Goal: Task Accomplishment & Management: Use online tool/utility

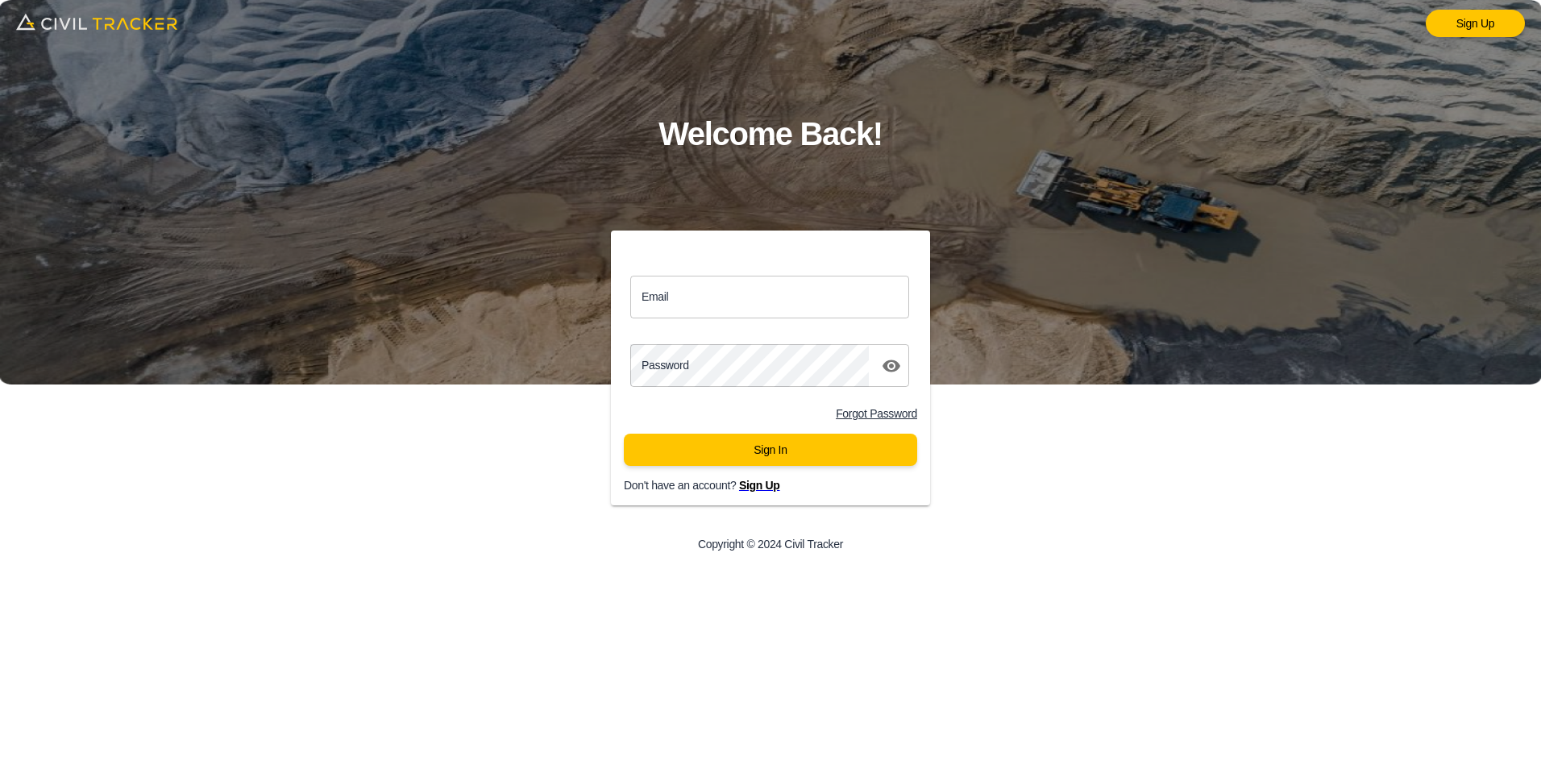
click at [715, 296] on input "Email" at bounding box center [769, 297] width 279 height 43
type input "[PERSON_NAME][EMAIL_ADDRESS][PERSON_NAME][DOMAIN_NAME]"
click button "Sign In" at bounding box center [770, 450] width 293 height 32
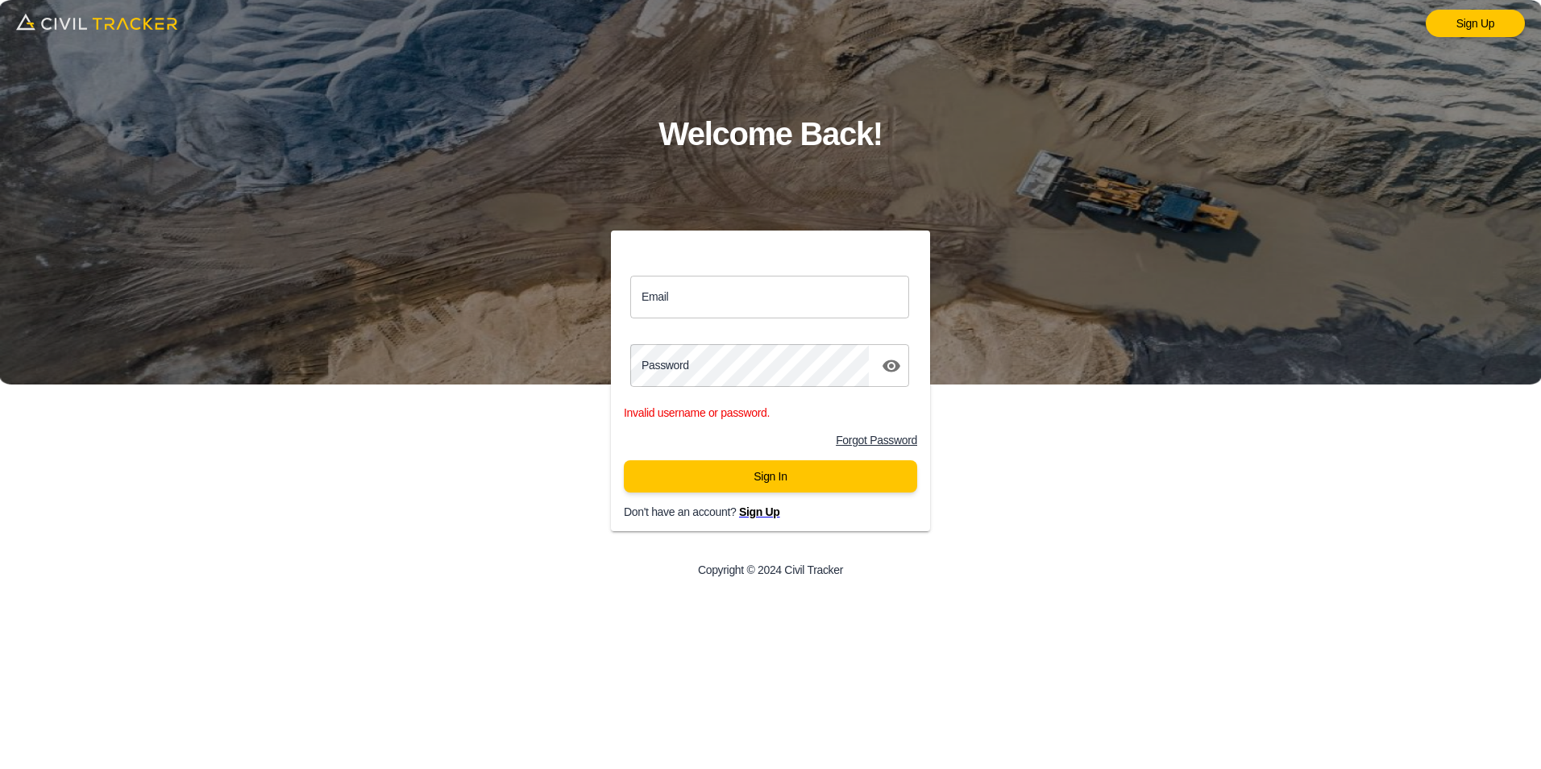
click at [867, 440] on link "Forgot Password" at bounding box center [876, 440] width 81 height 13
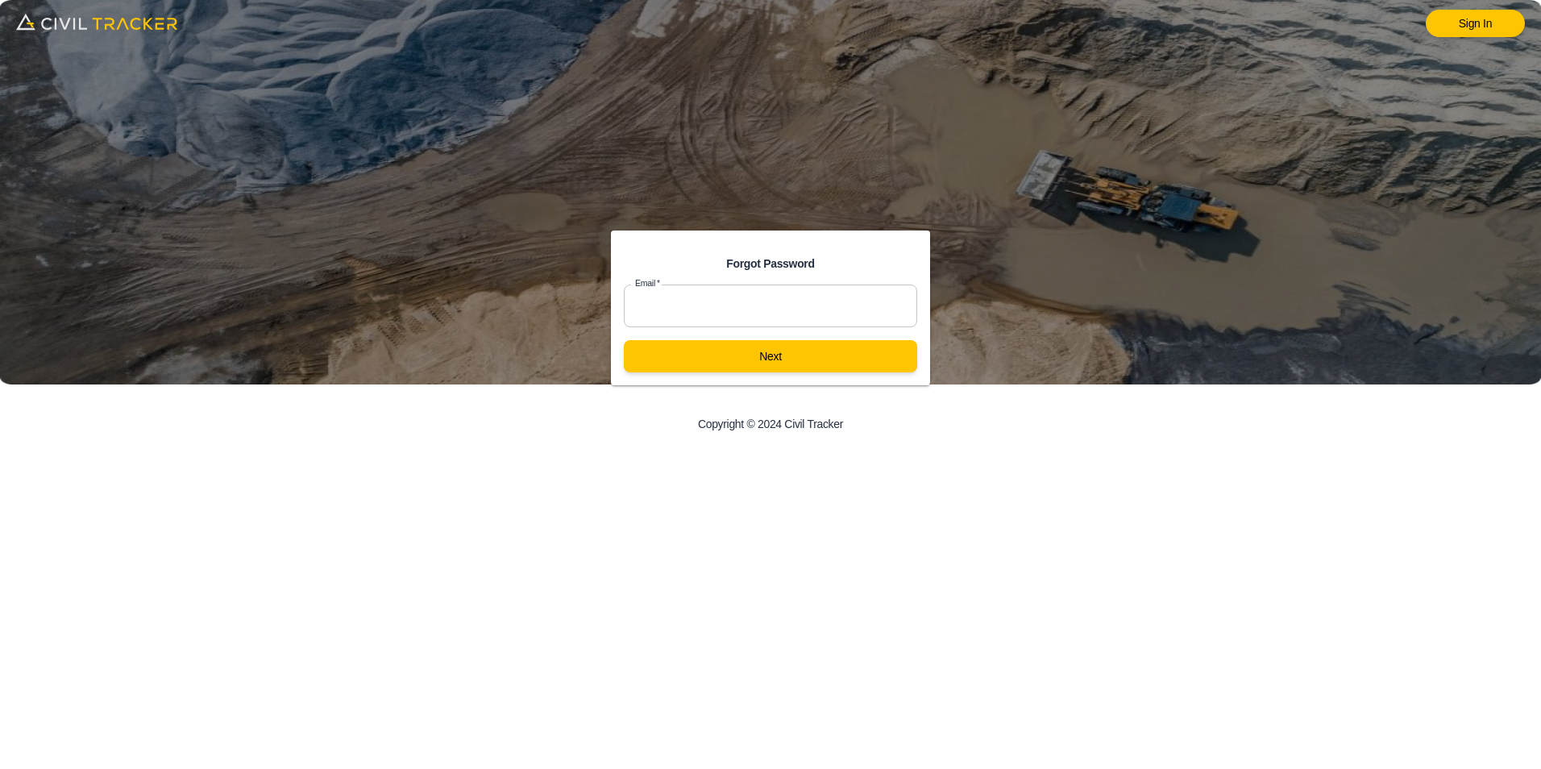
click at [719, 313] on input "text" at bounding box center [770, 306] width 293 height 43
type input "[PERSON_NAME][EMAIL_ADDRESS][PERSON_NAME][DOMAIN_NAME]"
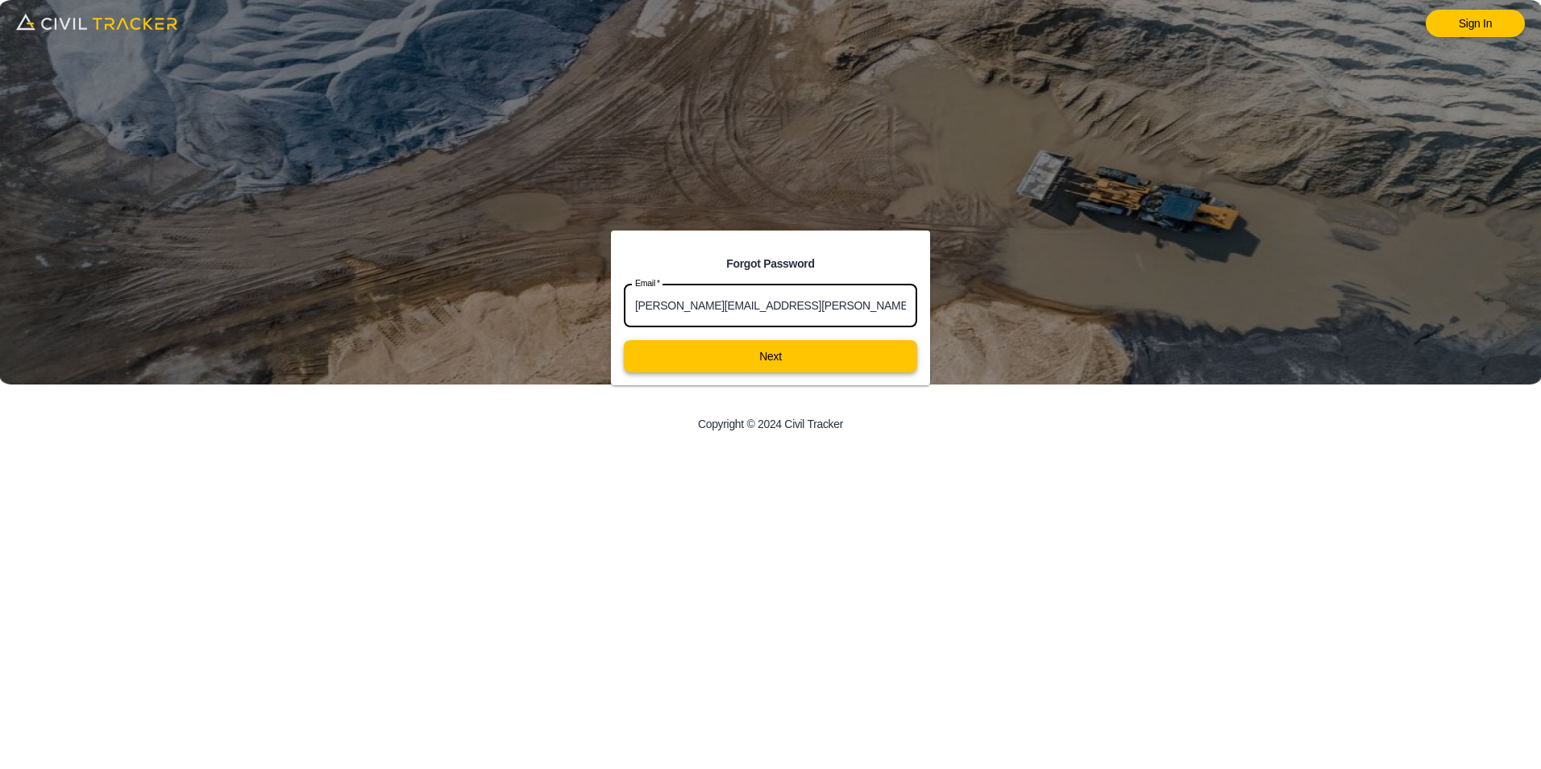
click at [763, 355] on button "Next" at bounding box center [770, 356] width 293 height 32
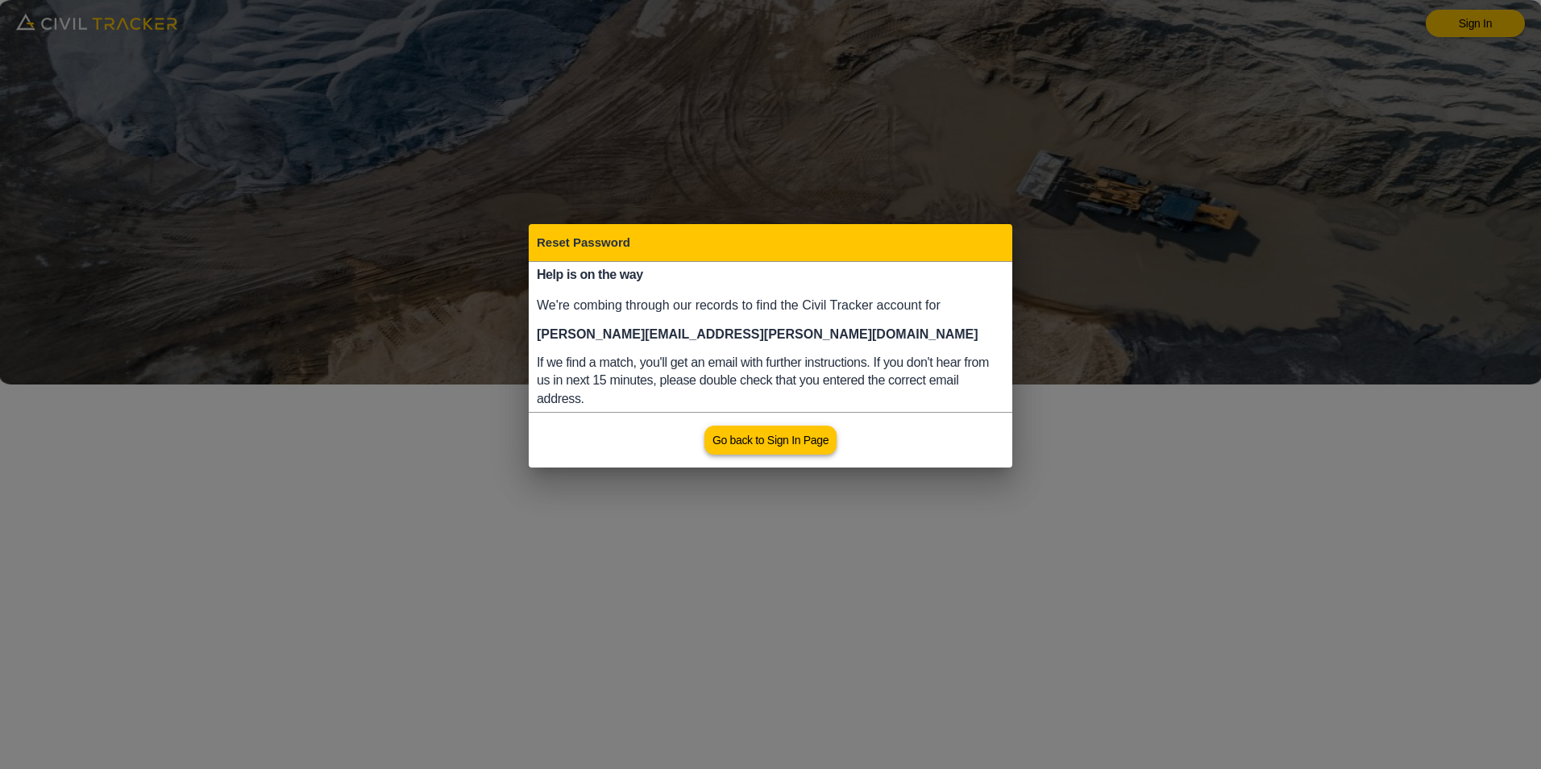
click at [763, 446] on link "Go back to Sign In Page" at bounding box center [771, 440] width 132 height 29
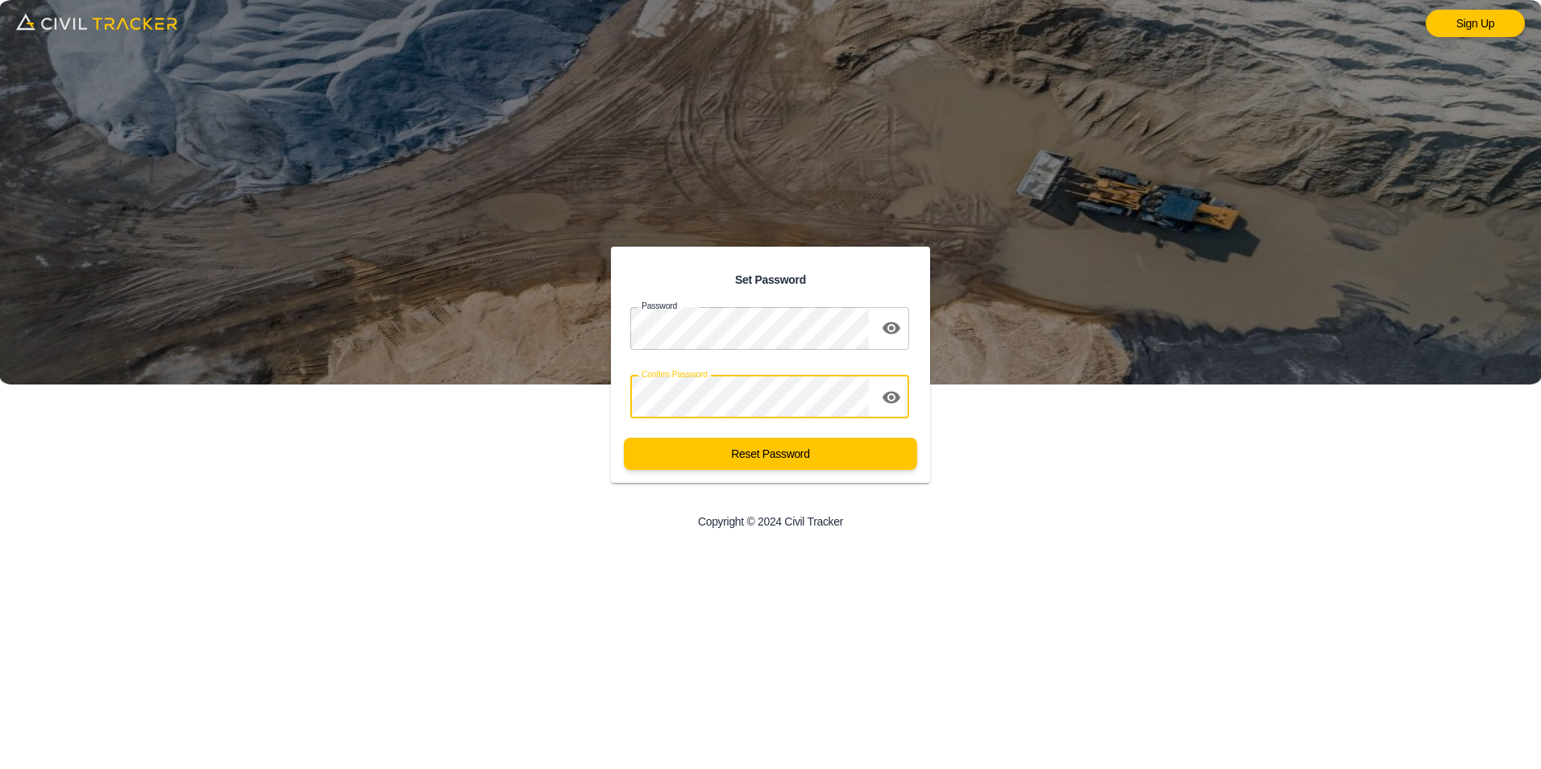
click at [624, 438] on button "Reset Password" at bounding box center [770, 454] width 293 height 32
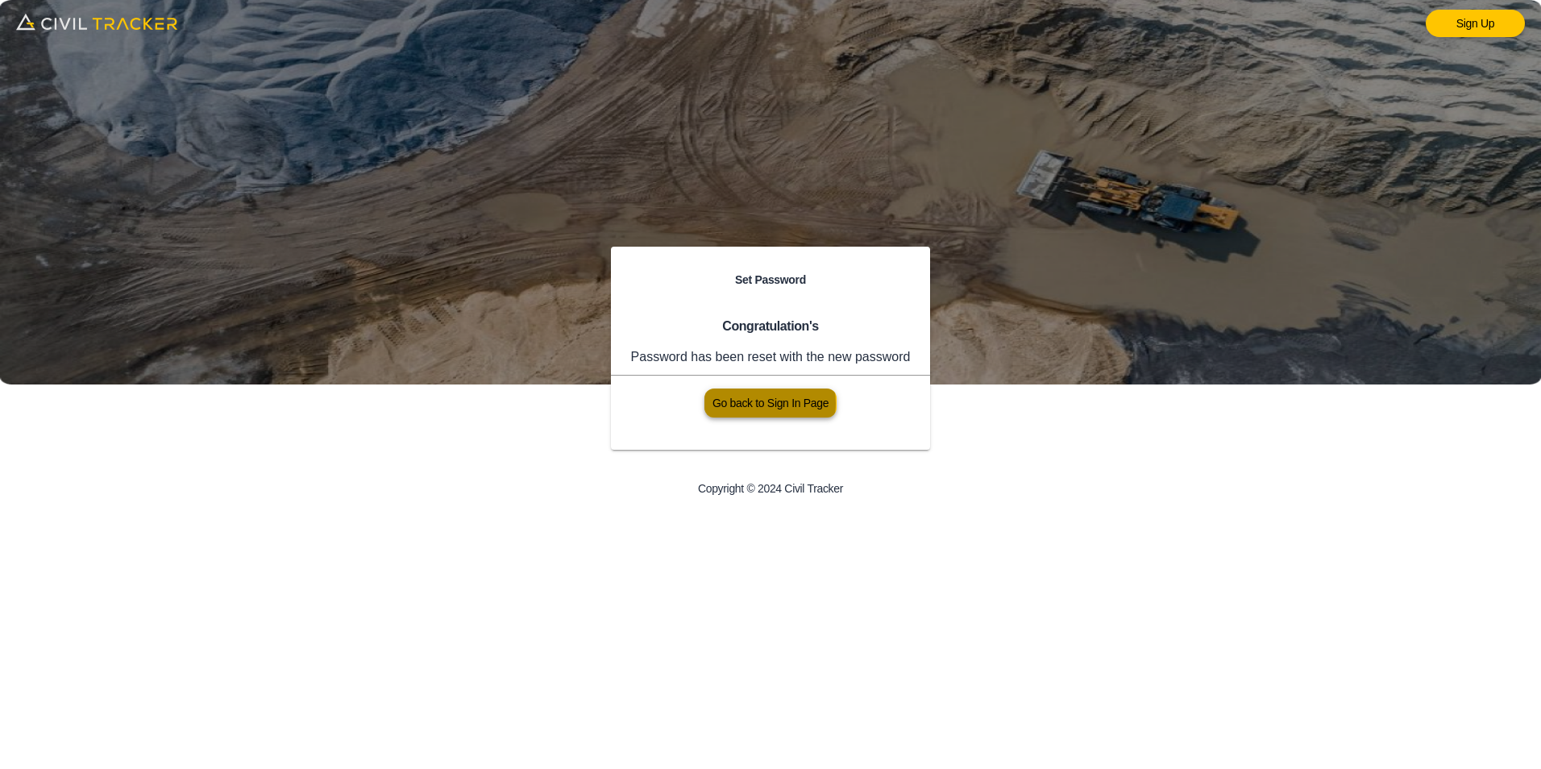
click at [763, 403] on link "Go back to Sign In Page" at bounding box center [771, 403] width 132 height 29
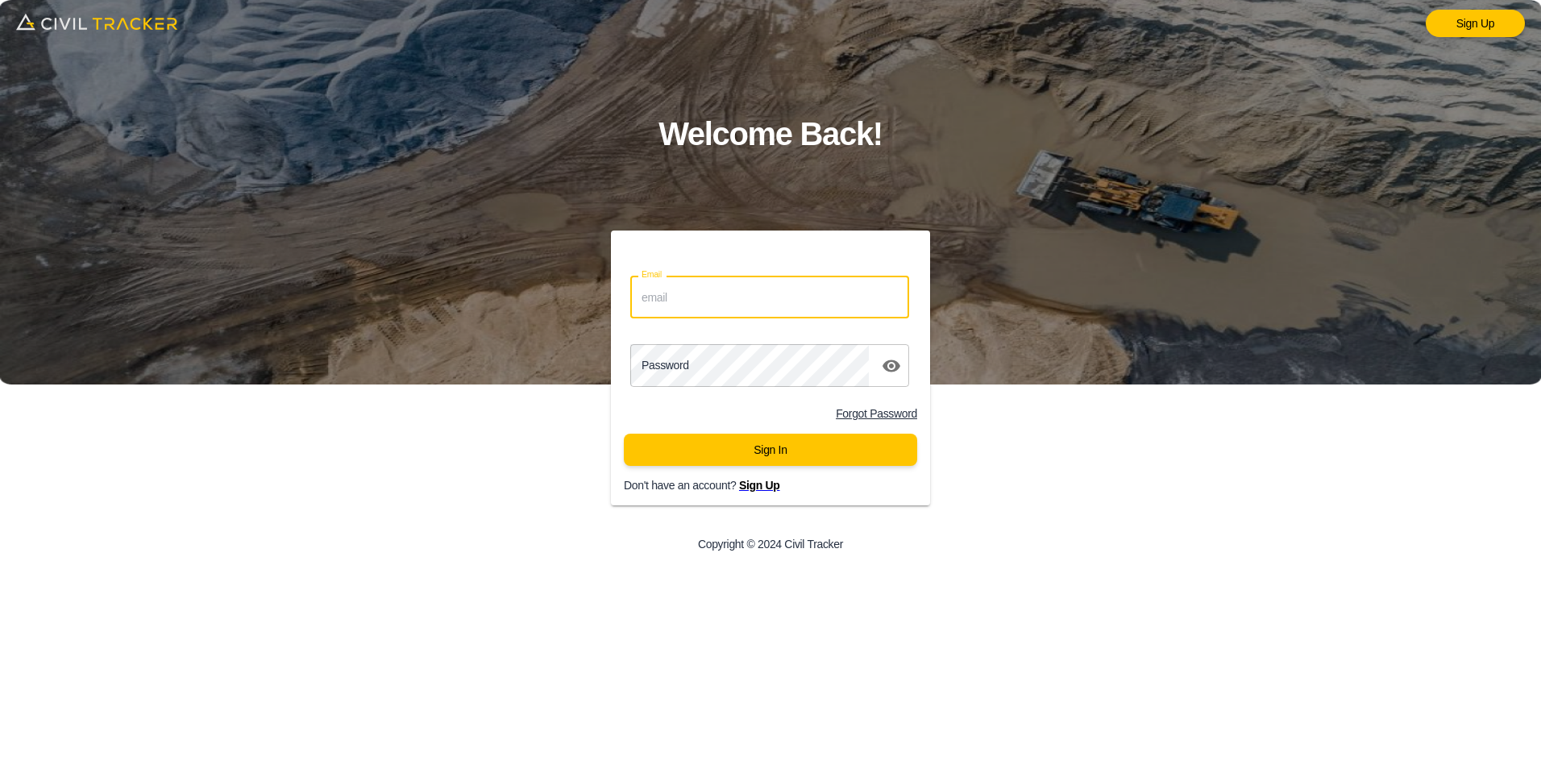
click at [689, 295] on input "Email" at bounding box center [769, 297] width 279 height 43
type input "[PERSON_NAME][EMAIL_ADDRESS][PERSON_NAME][DOMAIN_NAME]"
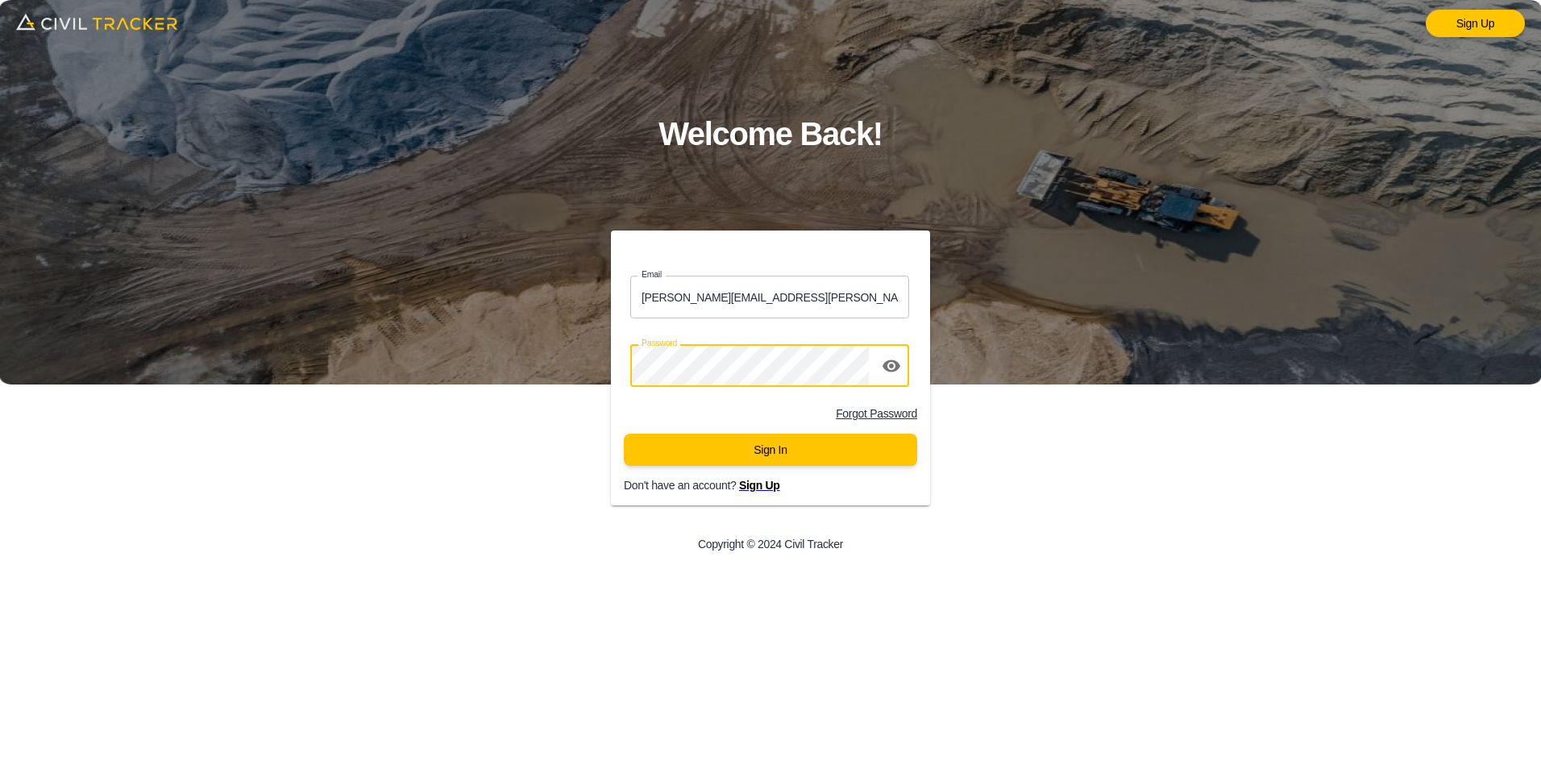
click button "Sign In" at bounding box center [770, 450] width 293 height 32
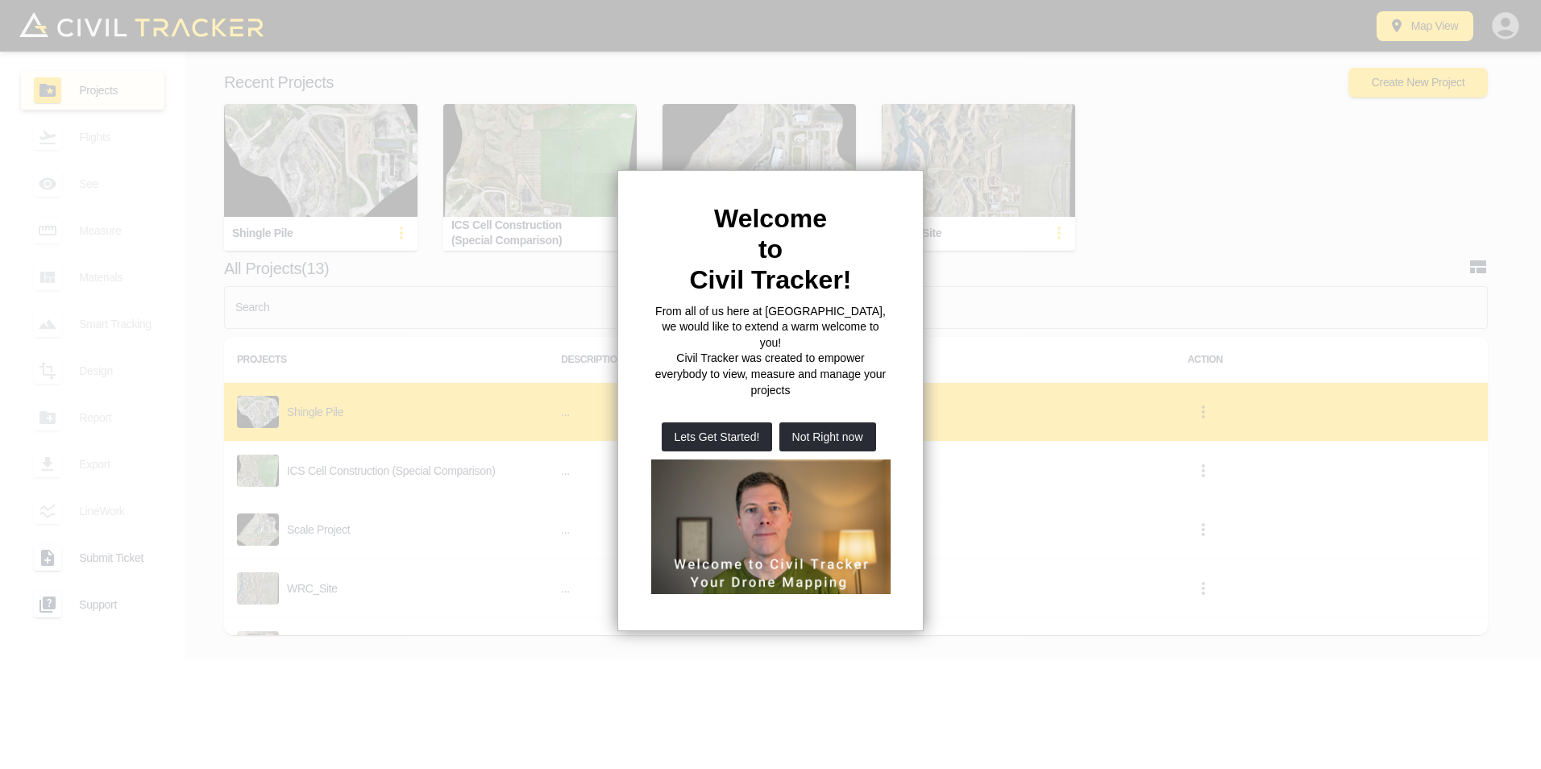
click at [832, 422] on button "Not Right now" at bounding box center [828, 436] width 97 height 29
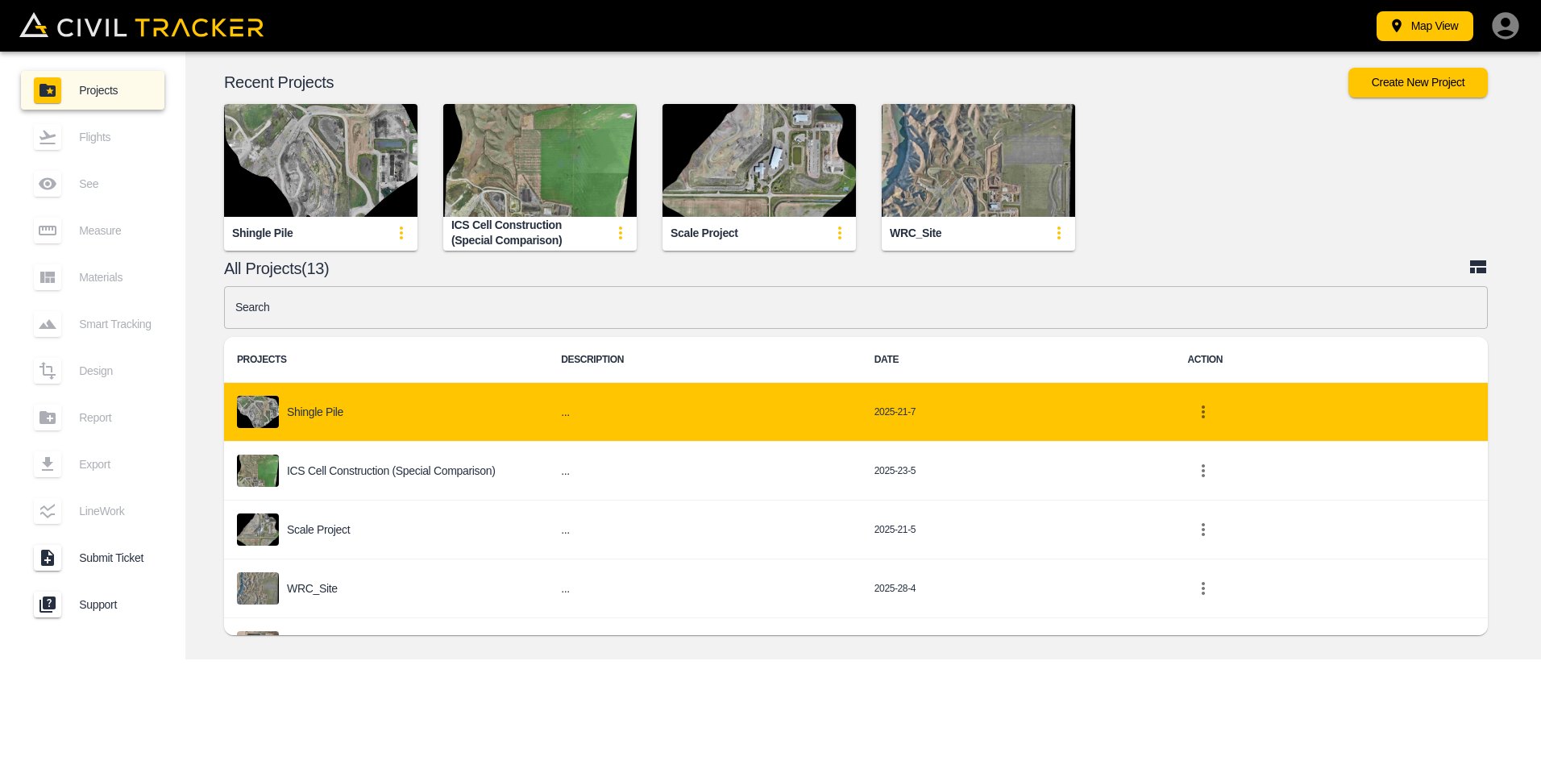
click at [826, 398] on td "..." at bounding box center [705, 412] width 314 height 59
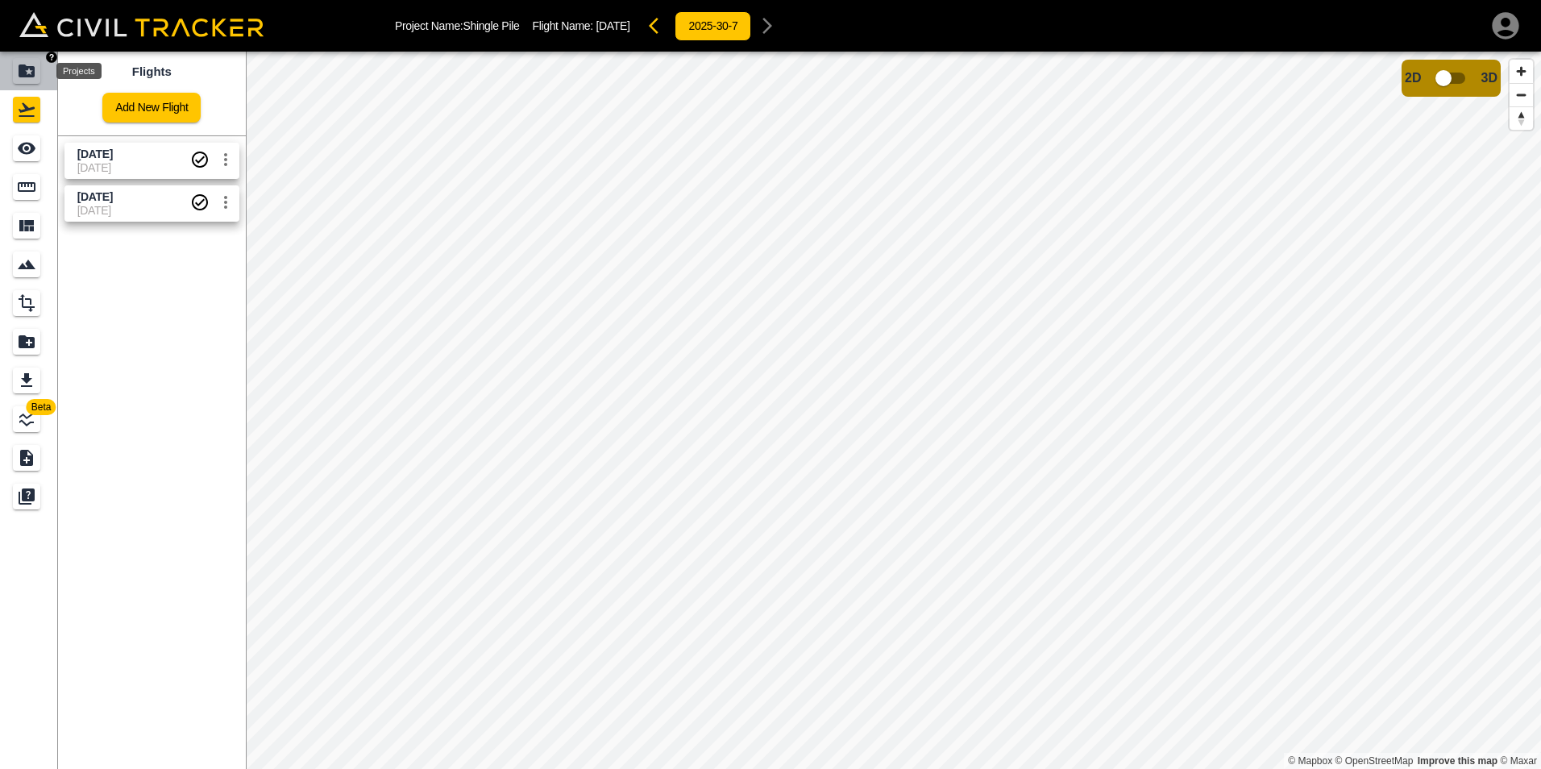
click at [32, 81] on div "Projects" at bounding box center [26, 71] width 27 height 26
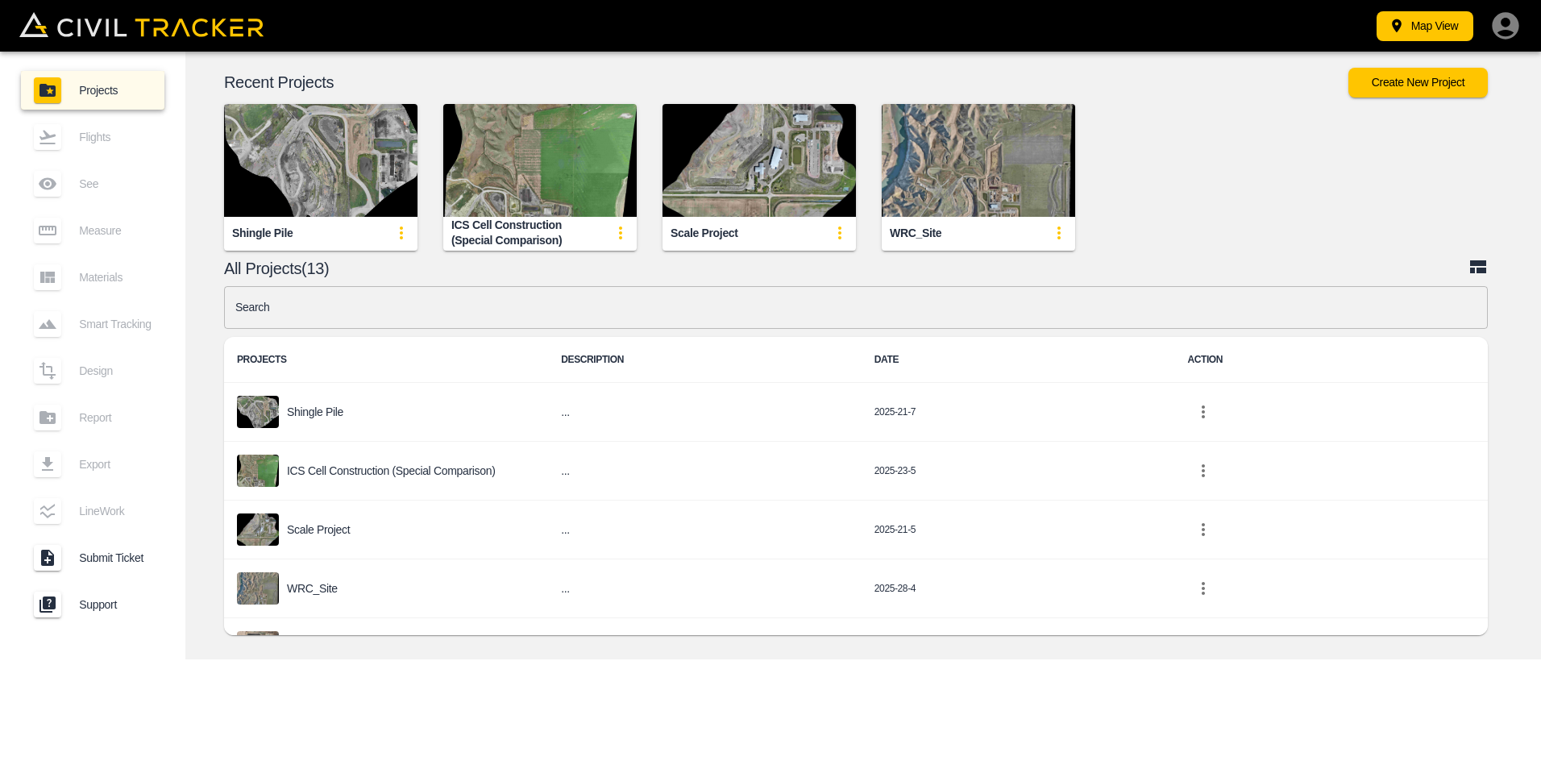
click at [376, 313] on input "text" at bounding box center [856, 307] width 1264 height 43
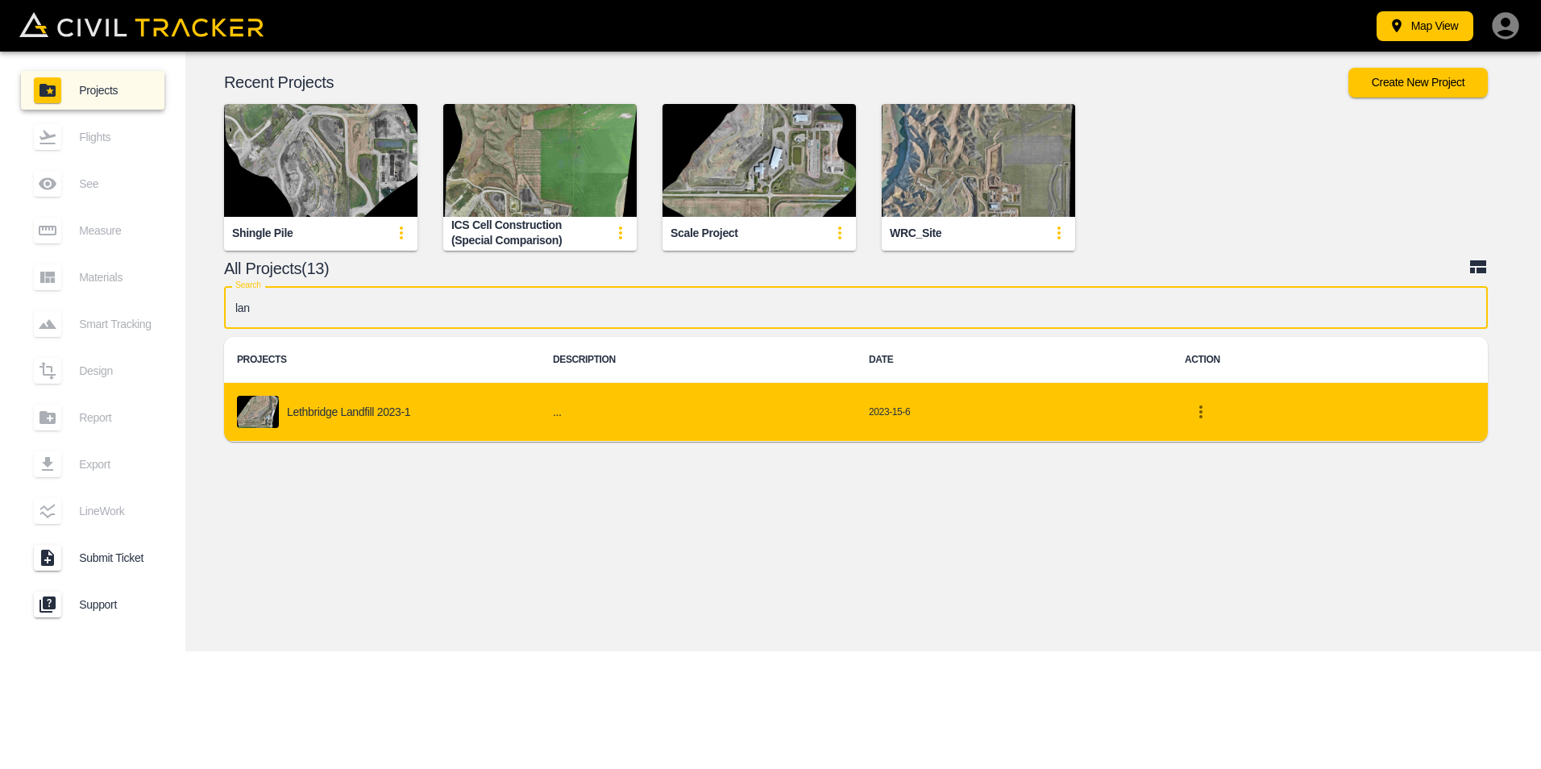
type input "lan"
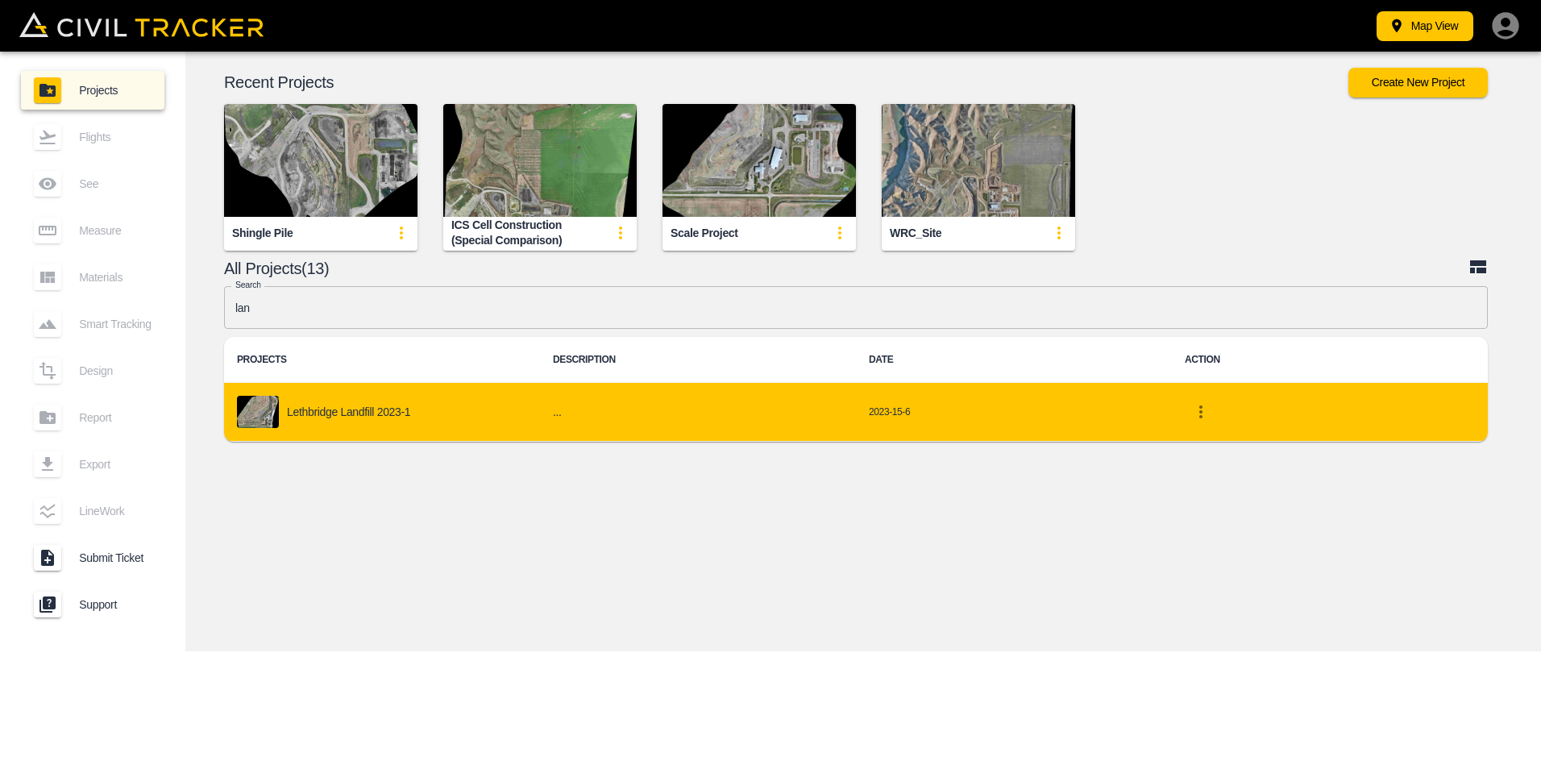
click at [360, 409] on p "Lethbridge Landfill 2023-1" at bounding box center [348, 411] width 123 height 13
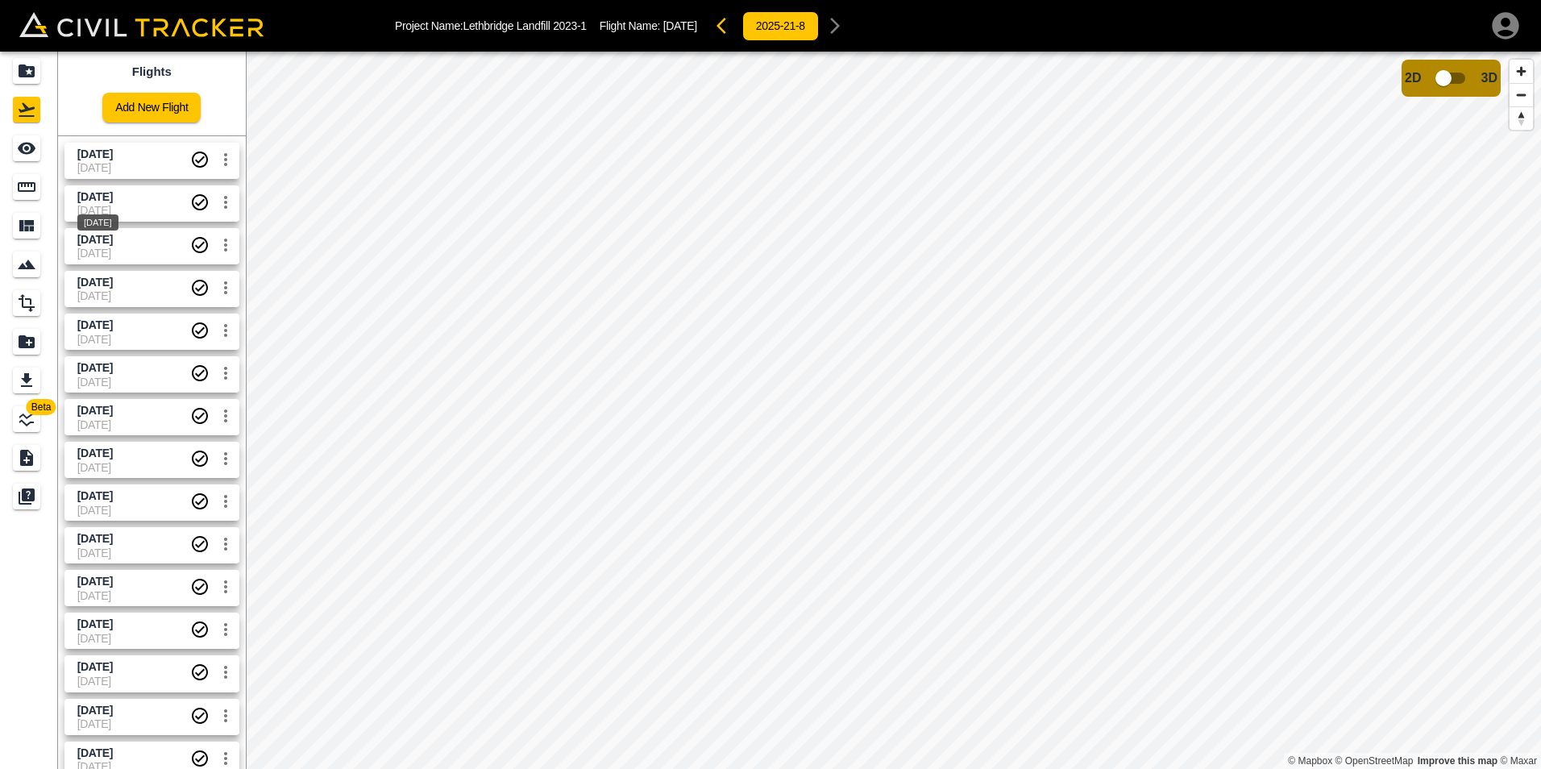
click at [108, 203] on div "2025-07-31" at bounding box center [98, 217] width 44 height 29
click at [120, 164] on span "8-21-2025" at bounding box center [133, 167] width 113 height 13
drag, startPoint x: 19, startPoint y: 190, endPoint x: 46, endPoint y: 202, distance: 28.9
click at [20, 190] on icon "Measure" at bounding box center [27, 187] width 18 height 10
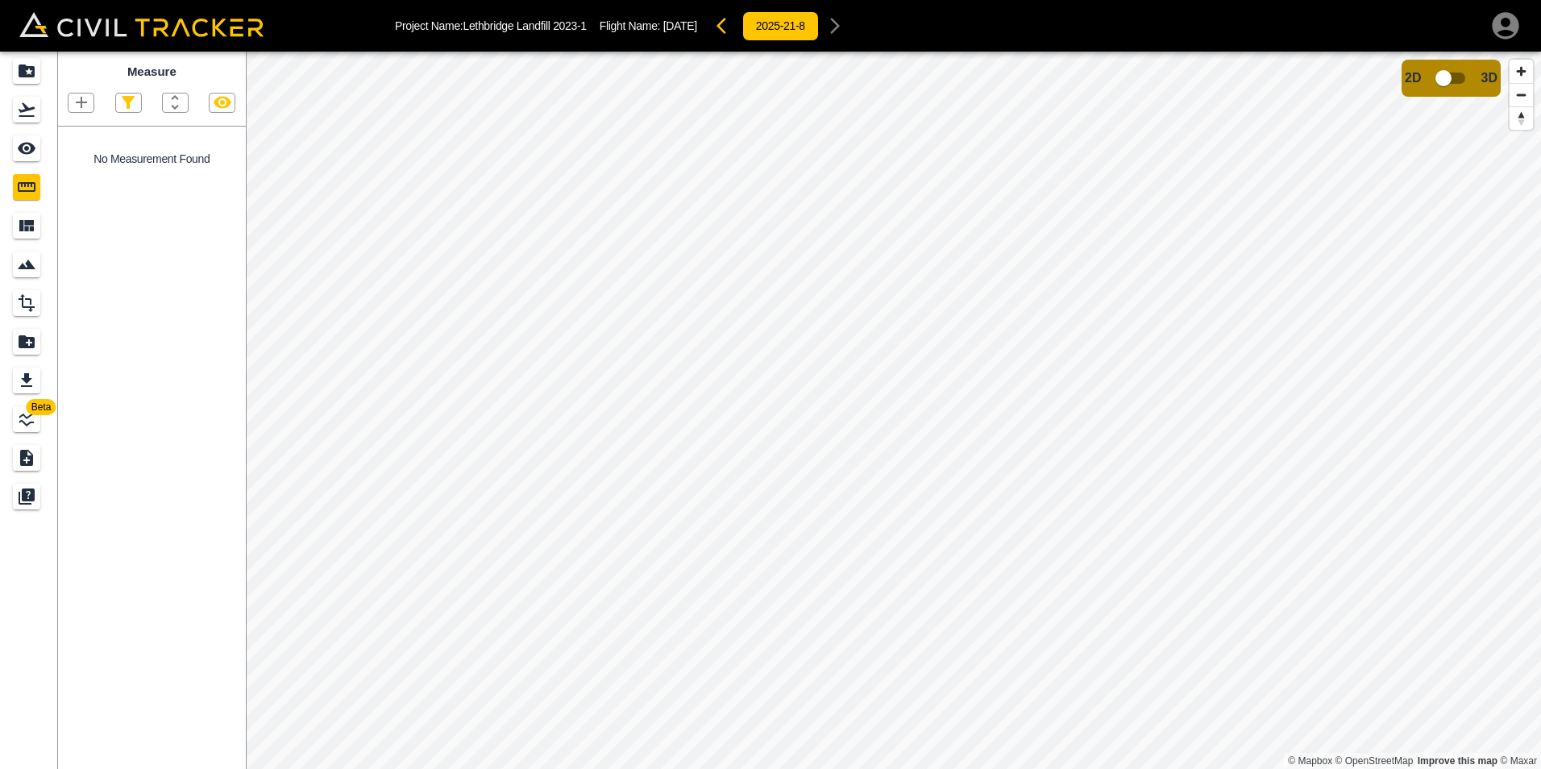
click at [79, 101] on icon "button" at bounding box center [81, 102] width 19 height 19
click at [88, 158] on p "Polyline" at bounding box center [76, 155] width 37 height 13
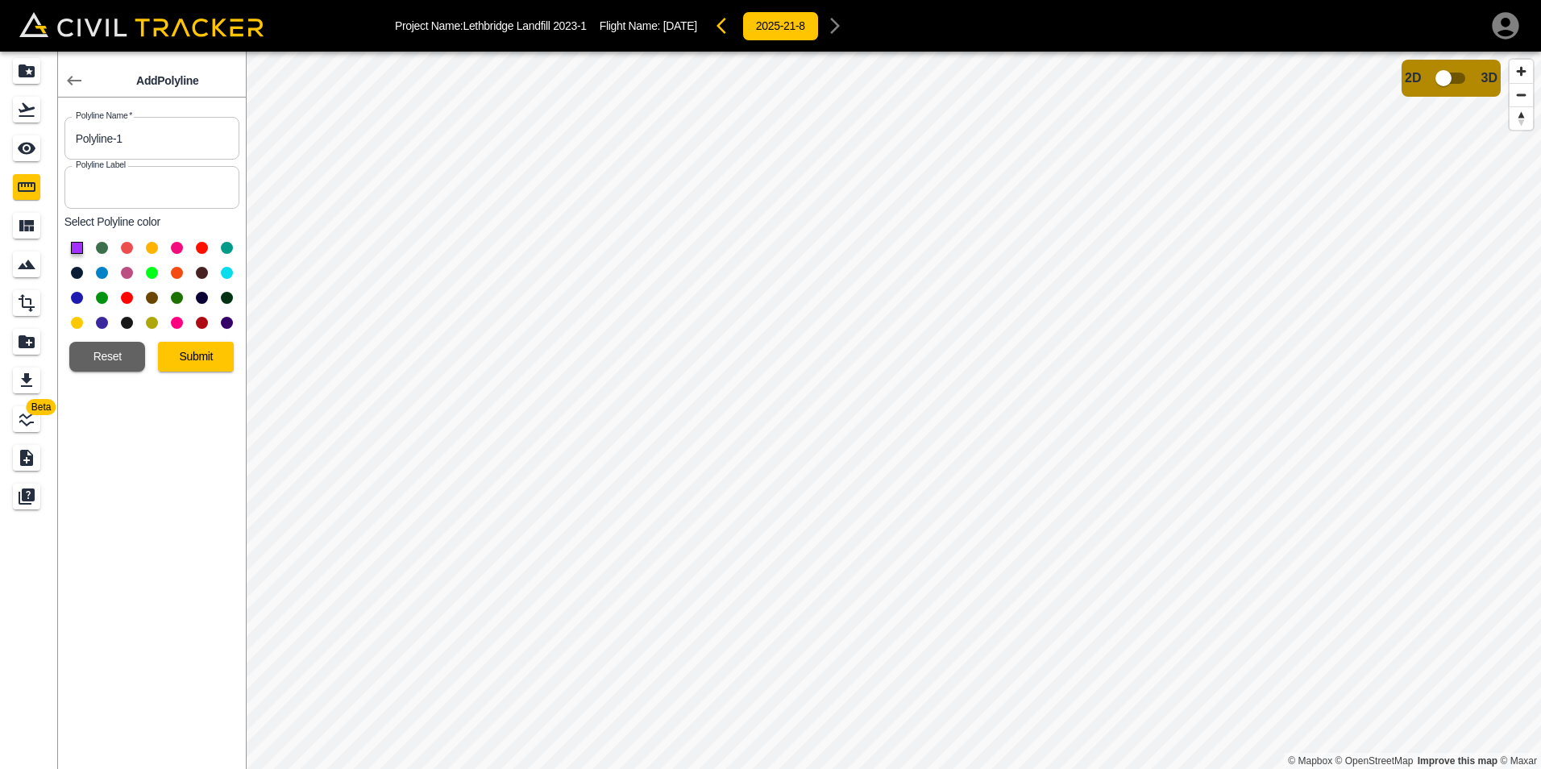
click at [151, 274] on button at bounding box center [152, 273] width 12 height 12
click at [202, 356] on button "Submit" at bounding box center [196, 357] width 76 height 30
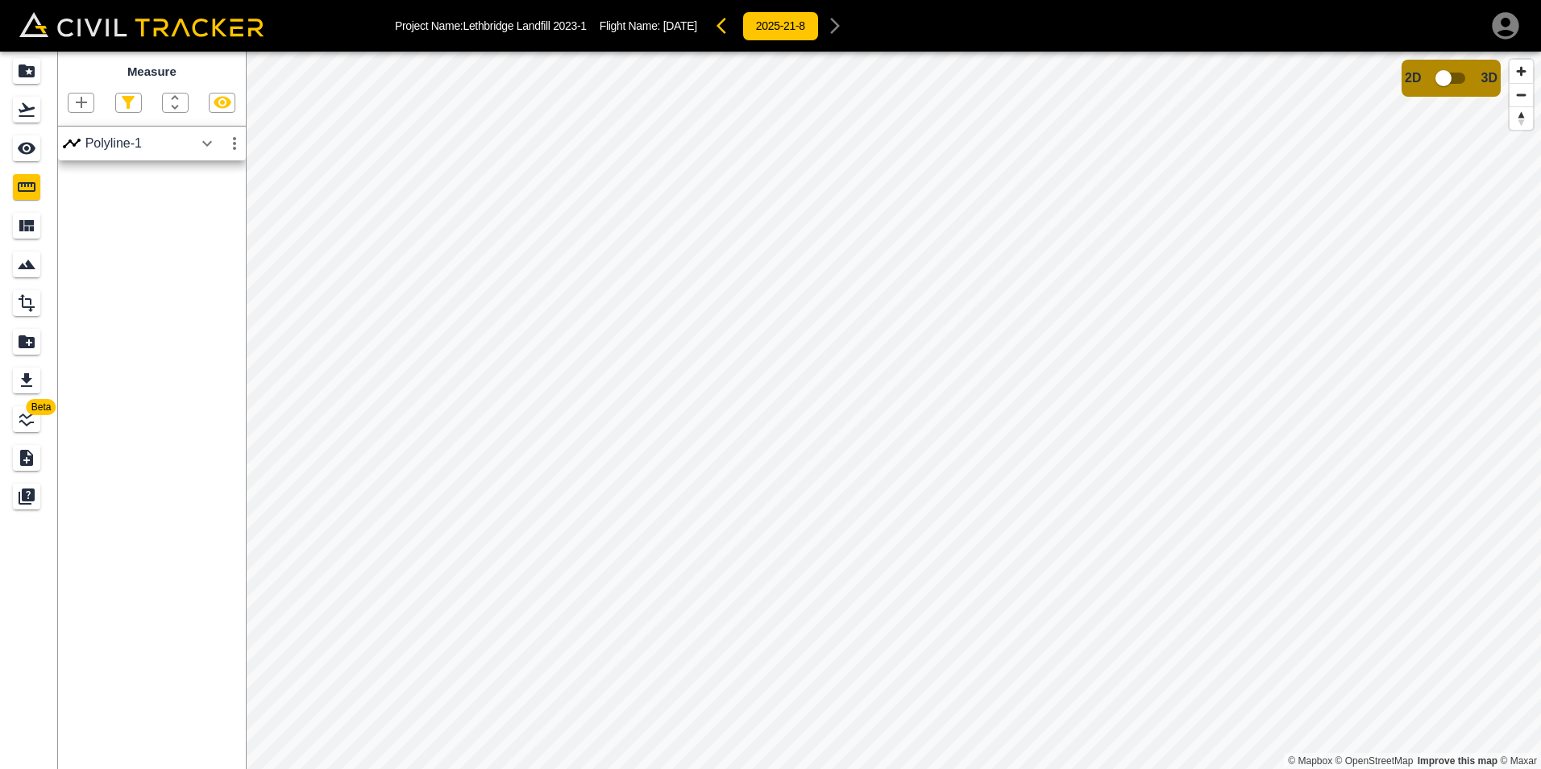
click at [204, 152] on icon "button" at bounding box center [207, 143] width 19 height 19
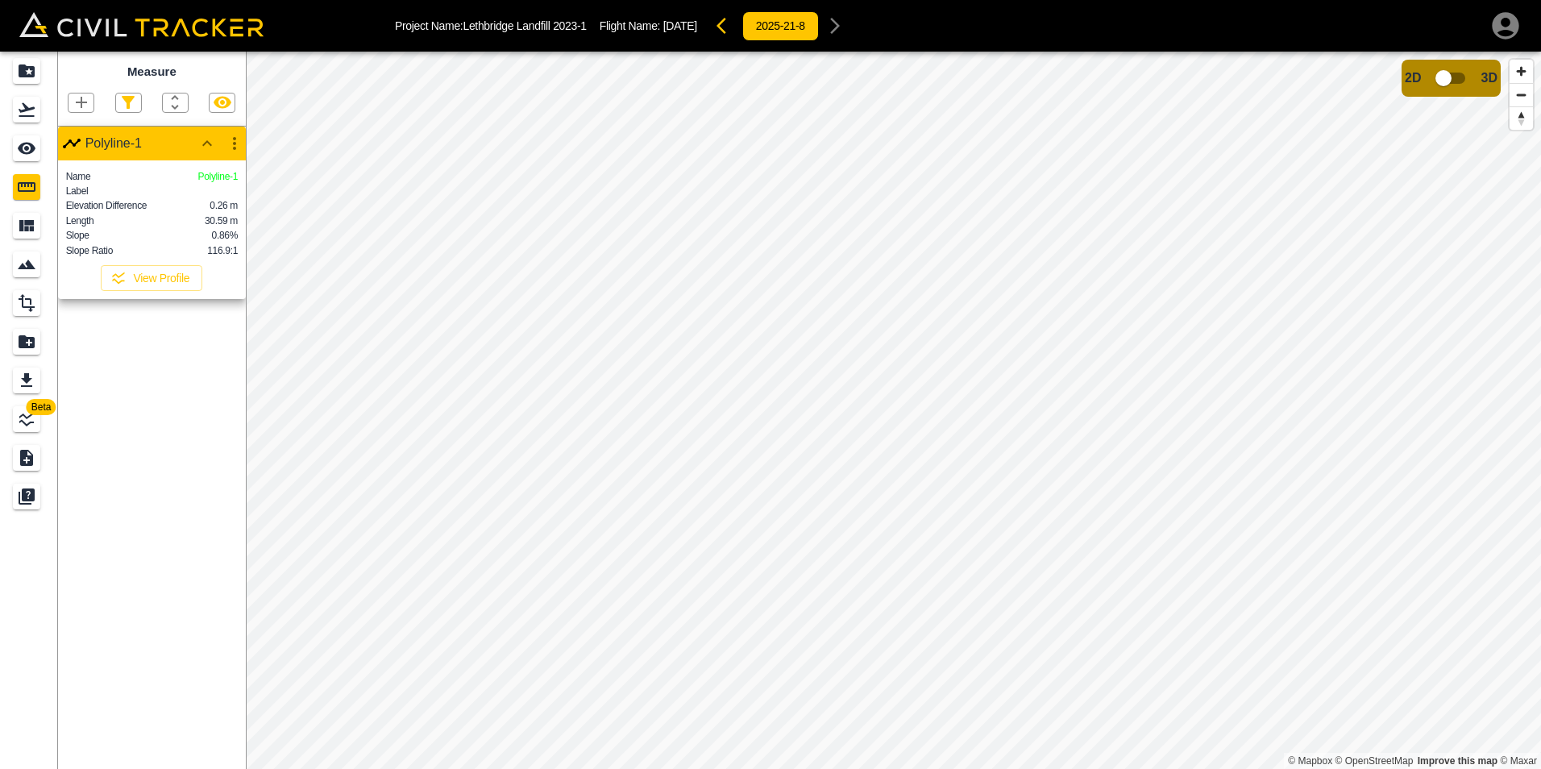
click at [81, 107] on icon "button" at bounding box center [81, 102] width 11 height 11
click at [82, 185] on p "Polygon" at bounding box center [77, 179] width 39 height 13
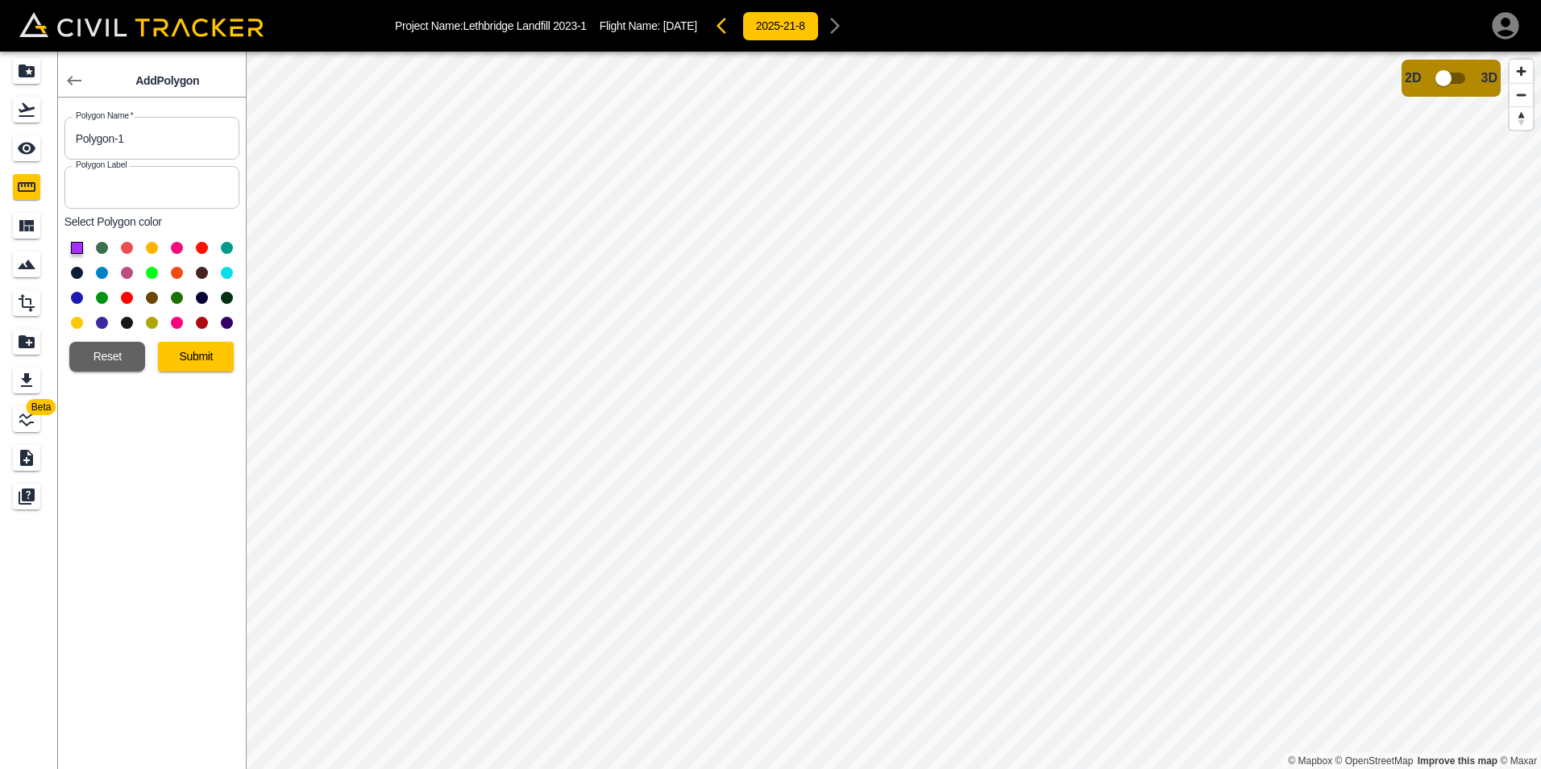
click at [148, 270] on button at bounding box center [152, 273] width 12 height 12
click at [181, 357] on button "Submit" at bounding box center [196, 357] width 76 height 30
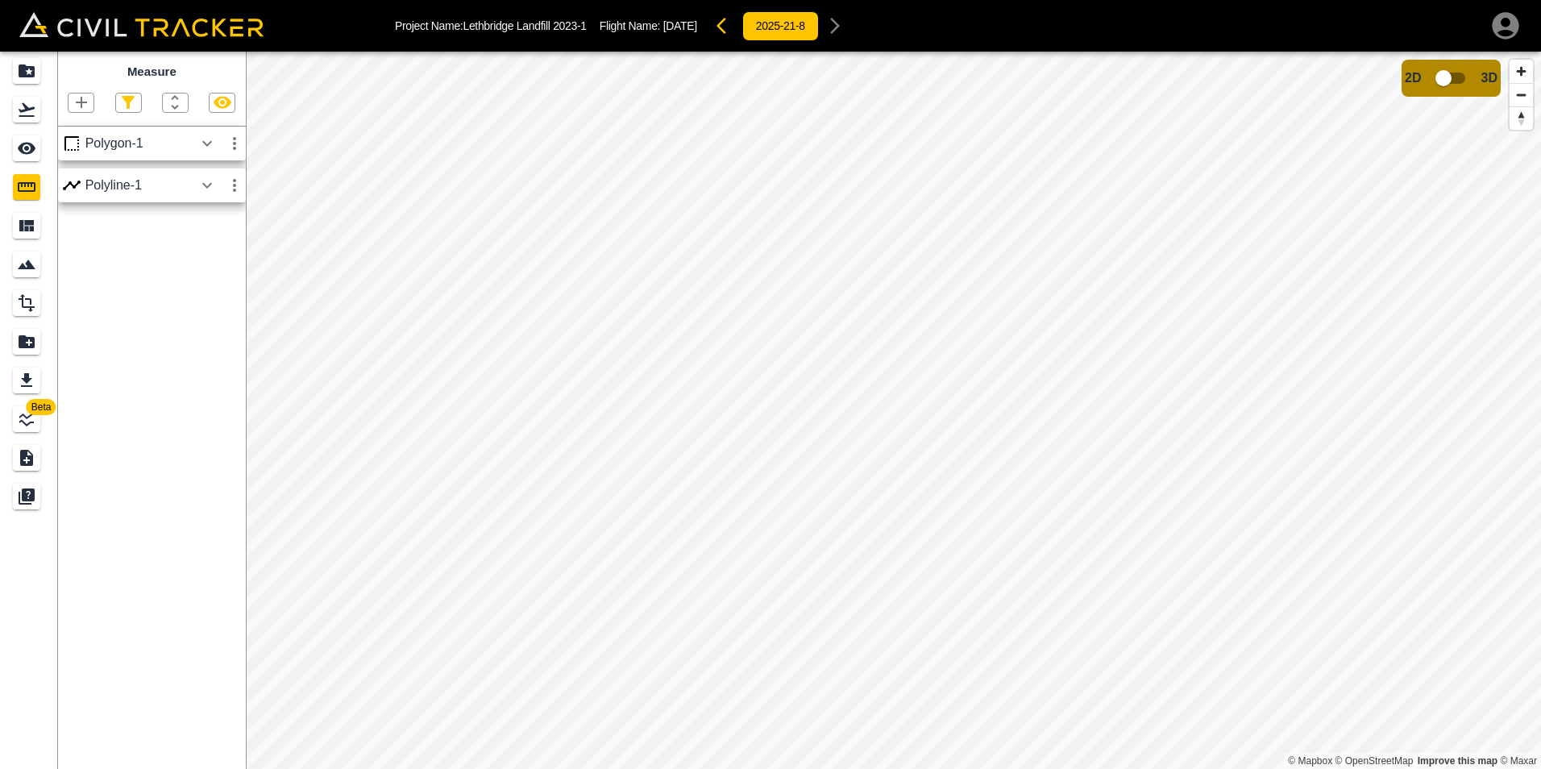
click at [205, 146] on icon "button" at bounding box center [207, 143] width 19 height 19
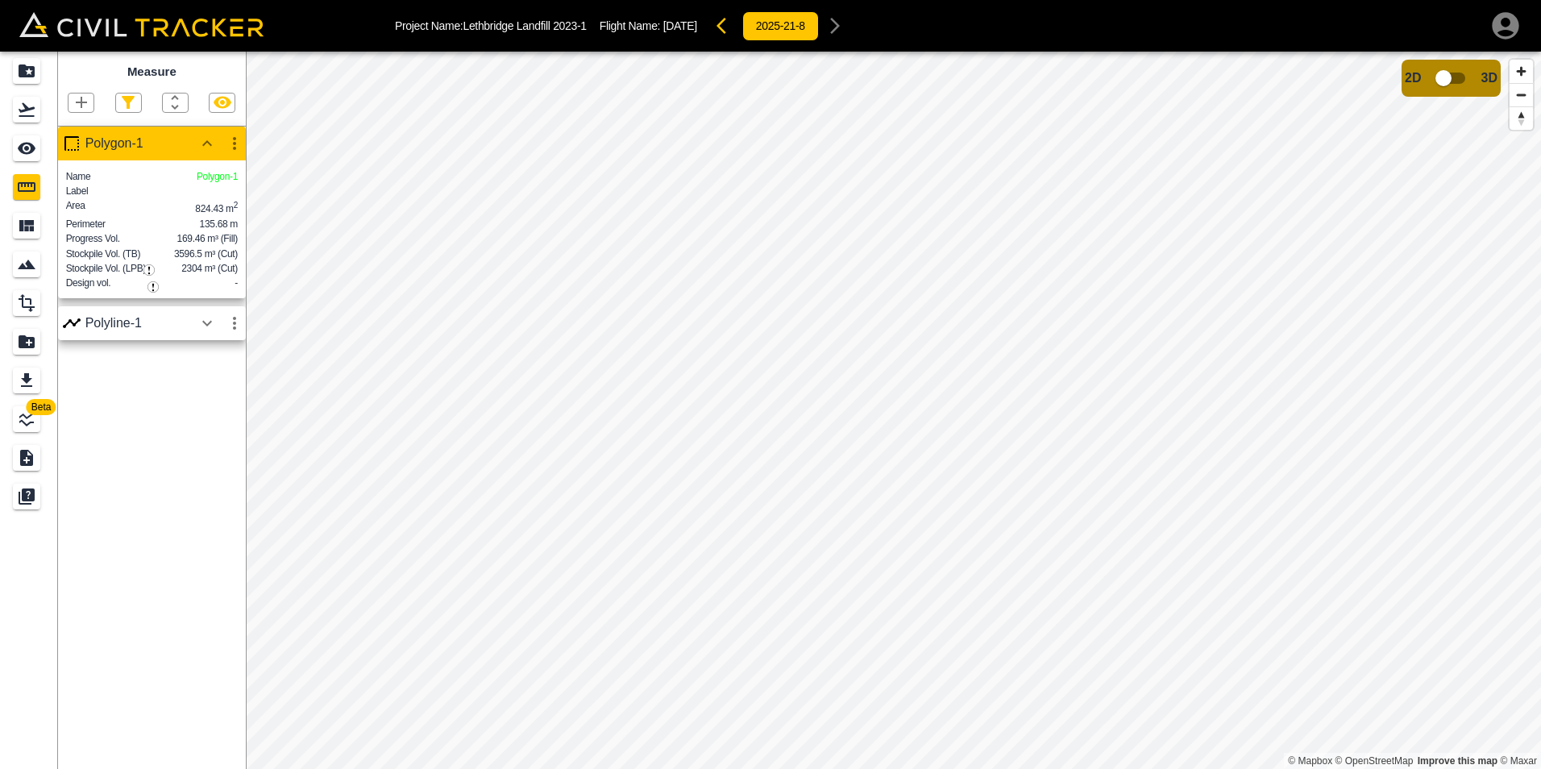
click at [151, 289] on img "button" at bounding box center [153, 286] width 11 height 11
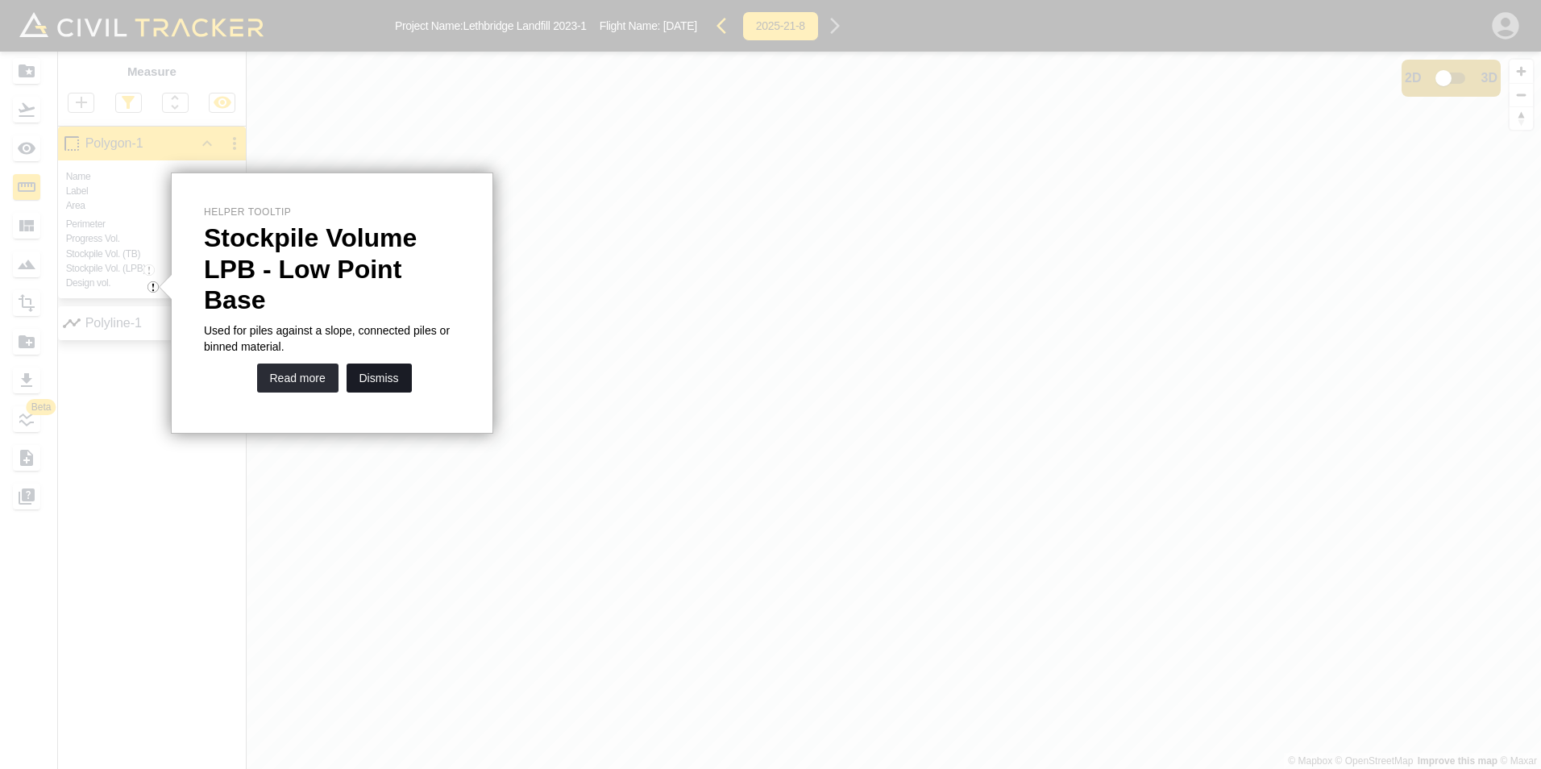
click at [352, 364] on button "Dismiss" at bounding box center [379, 378] width 65 height 29
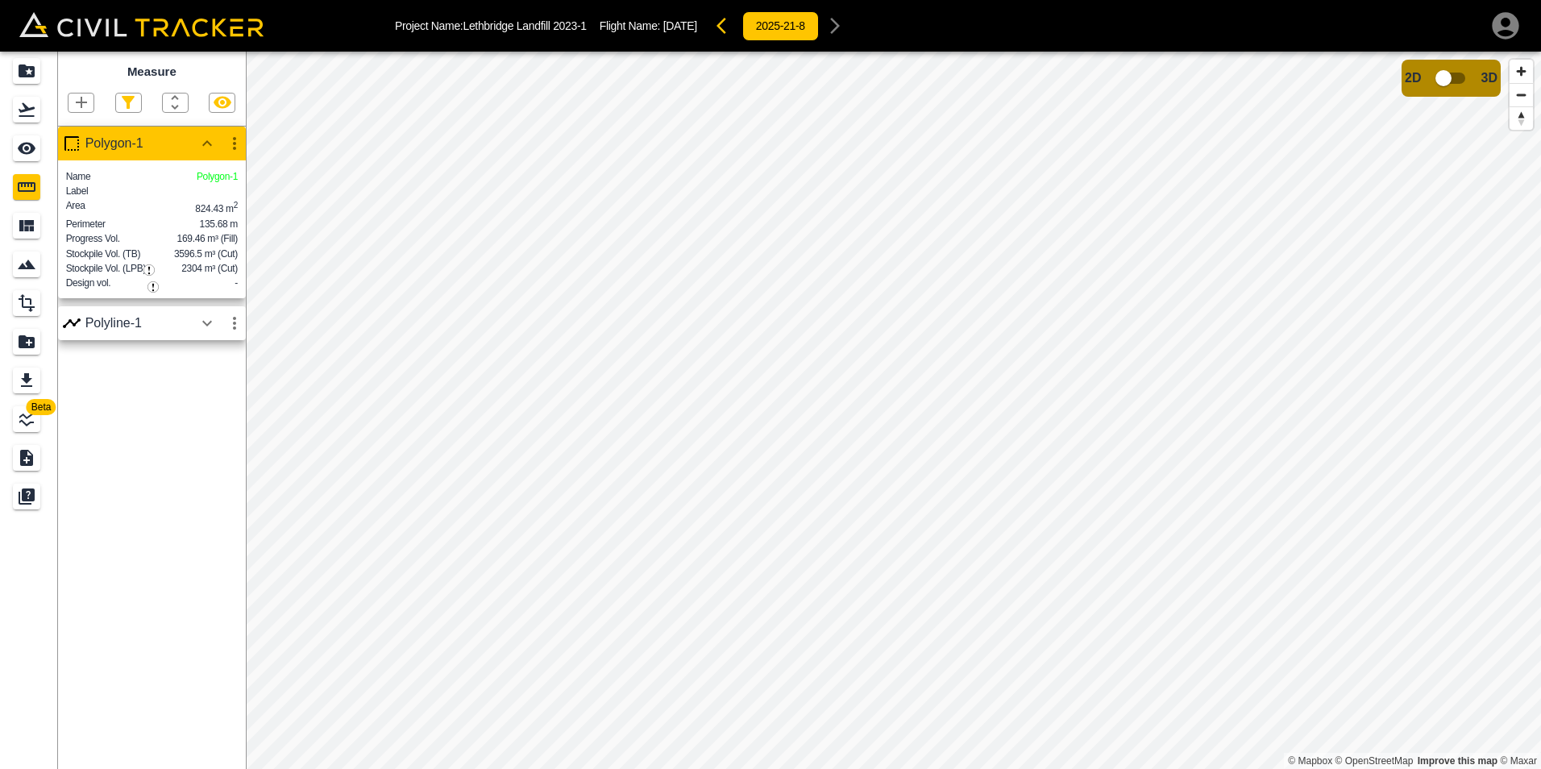
click at [150, 269] on img "button" at bounding box center [148, 269] width 11 height 11
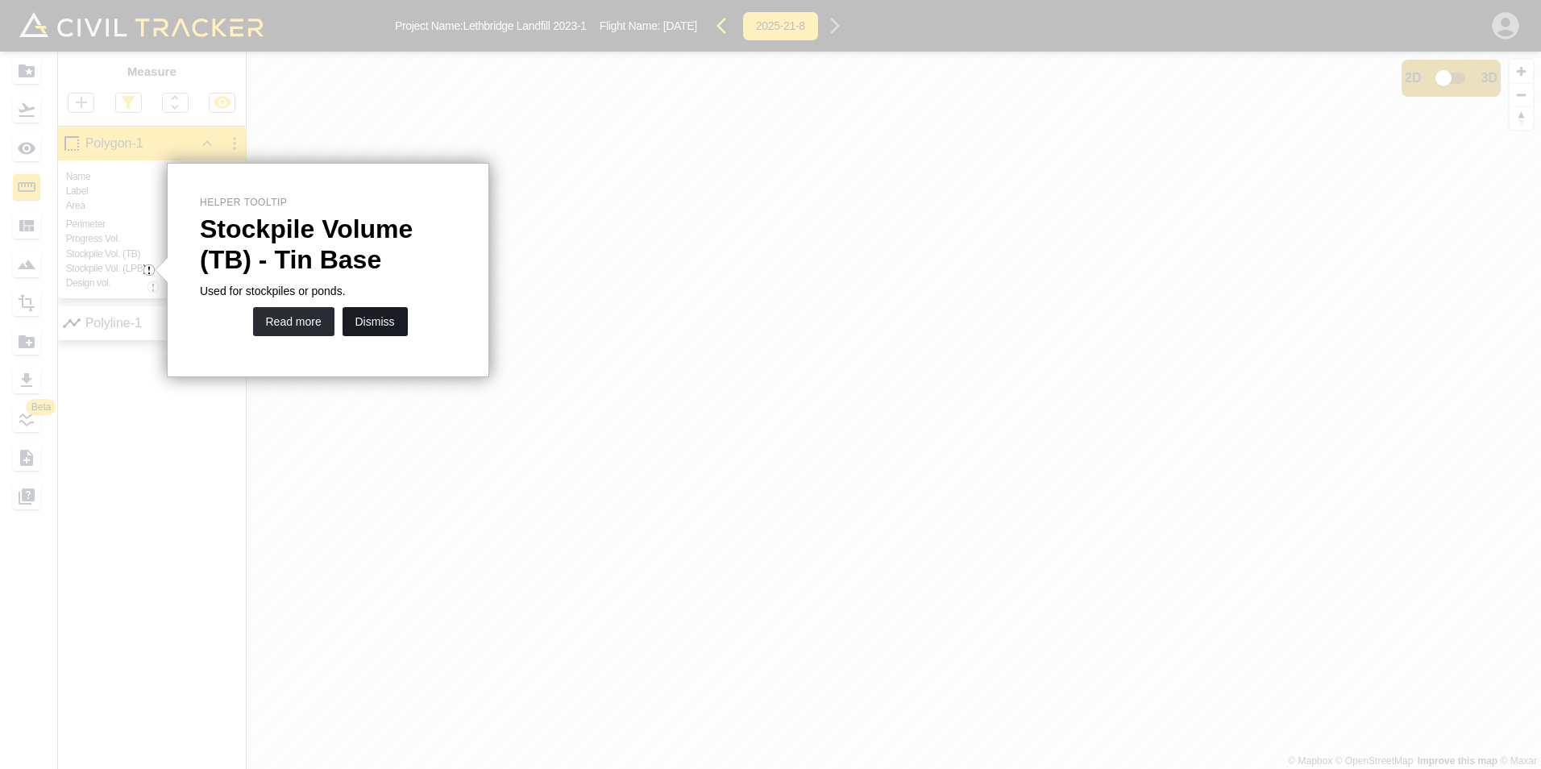
click at [386, 328] on button "Dismiss" at bounding box center [375, 321] width 65 height 29
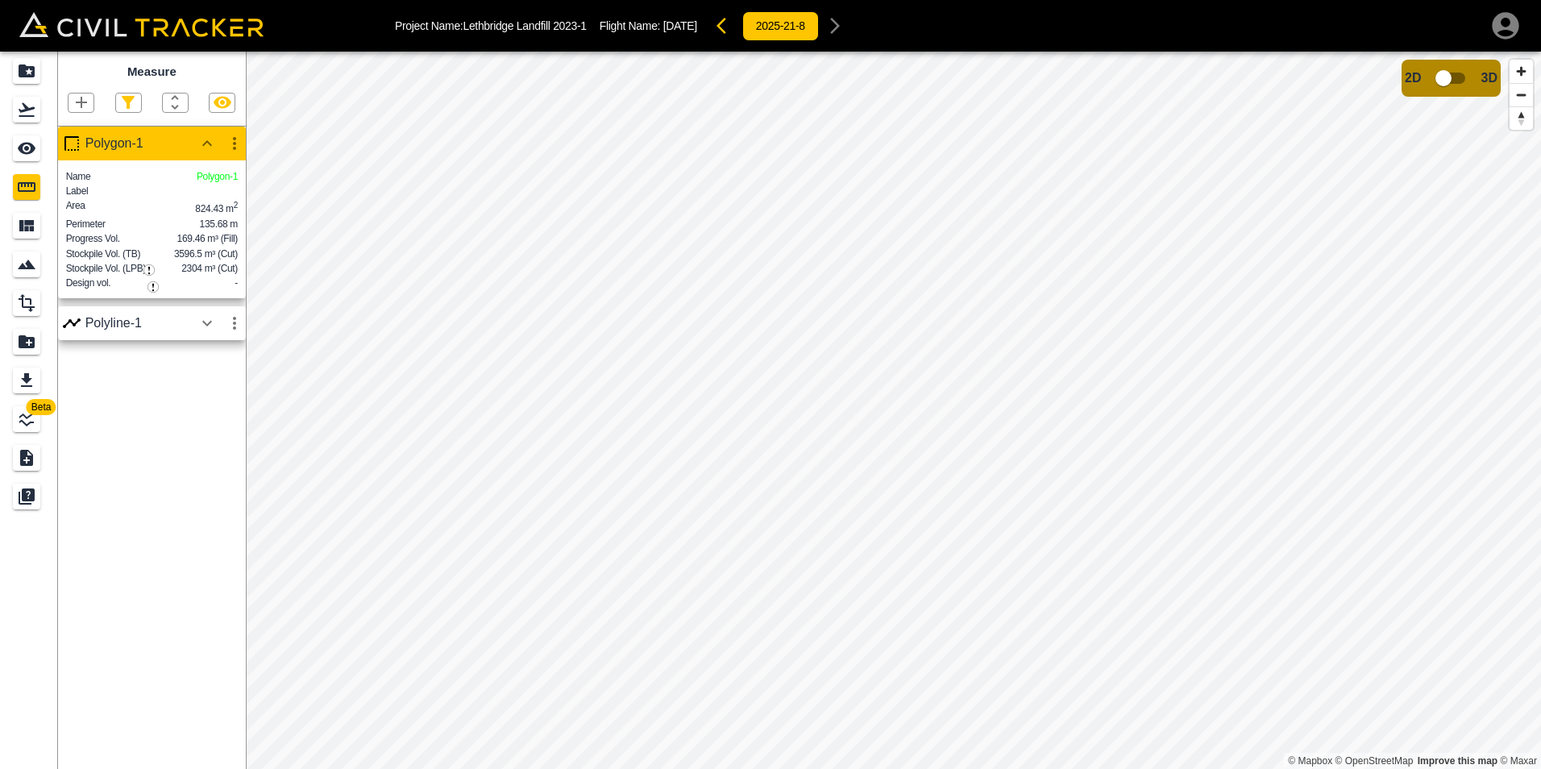
click at [82, 99] on icon "button" at bounding box center [81, 102] width 19 height 19
click at [74, 156] on p "Polyline" at bounding box center [76, 155] width 37 height 13
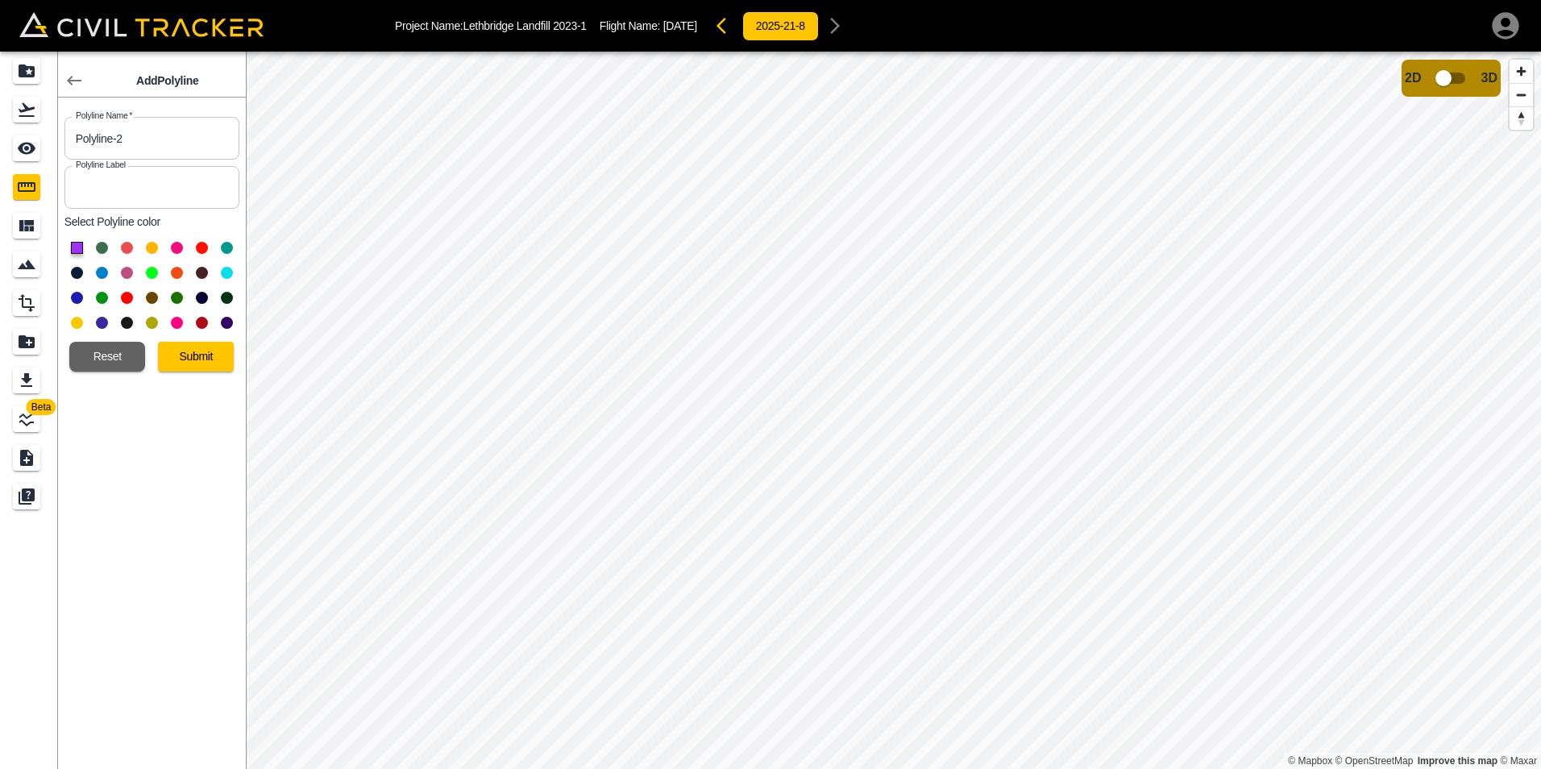
click at [124, 297] on button at bounding box center [127, 298] width 12 height 12
click at [205, 362] on button "Submit" at bounding box center [196, 357] width 76 height 30
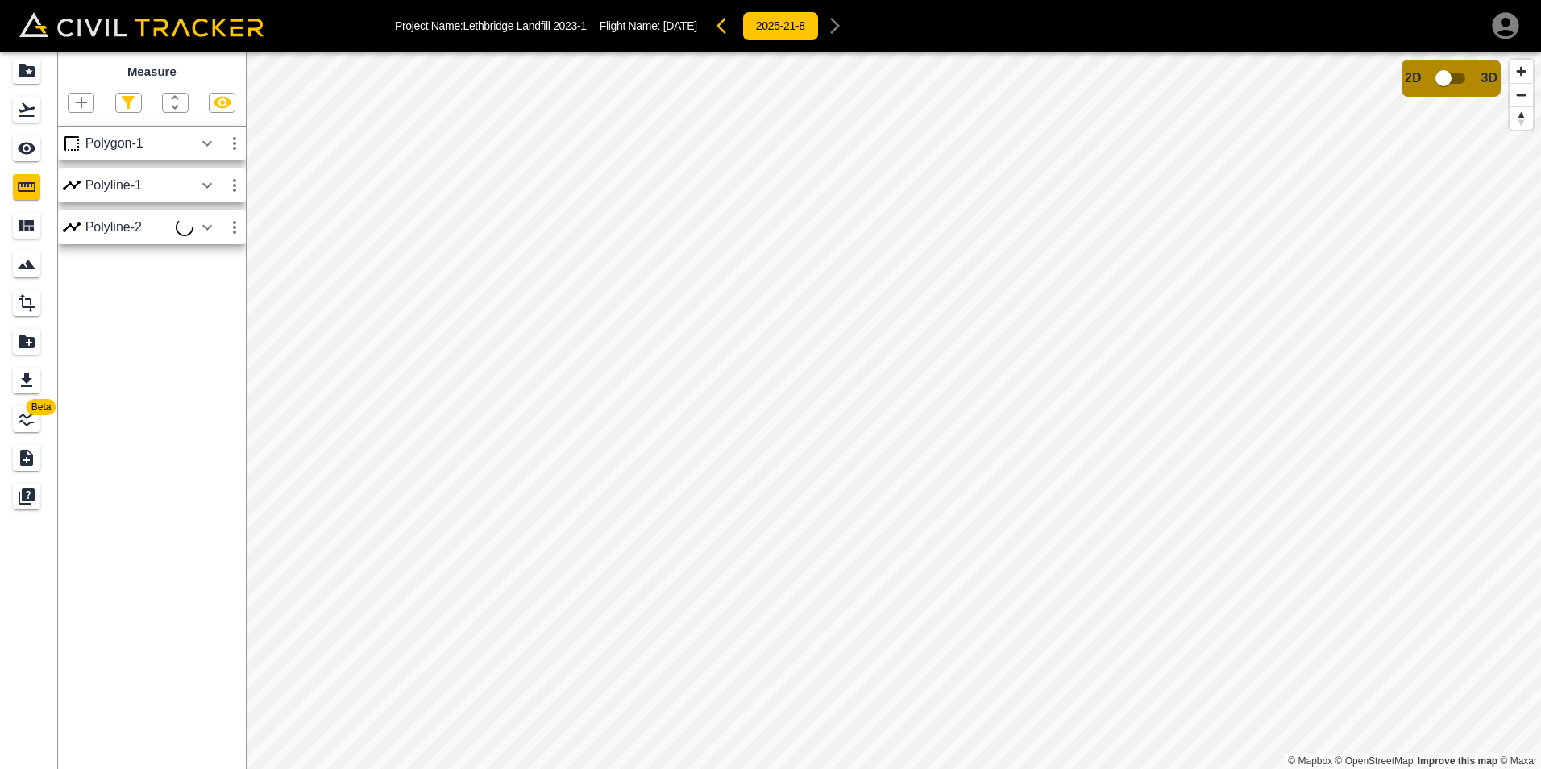
click at [87, 104] on icon "button" at bounding box center [81, 102] width 19 height 19
click at [74, 135] on p "Point" at bounding box center [70, 131] width 24 height 13
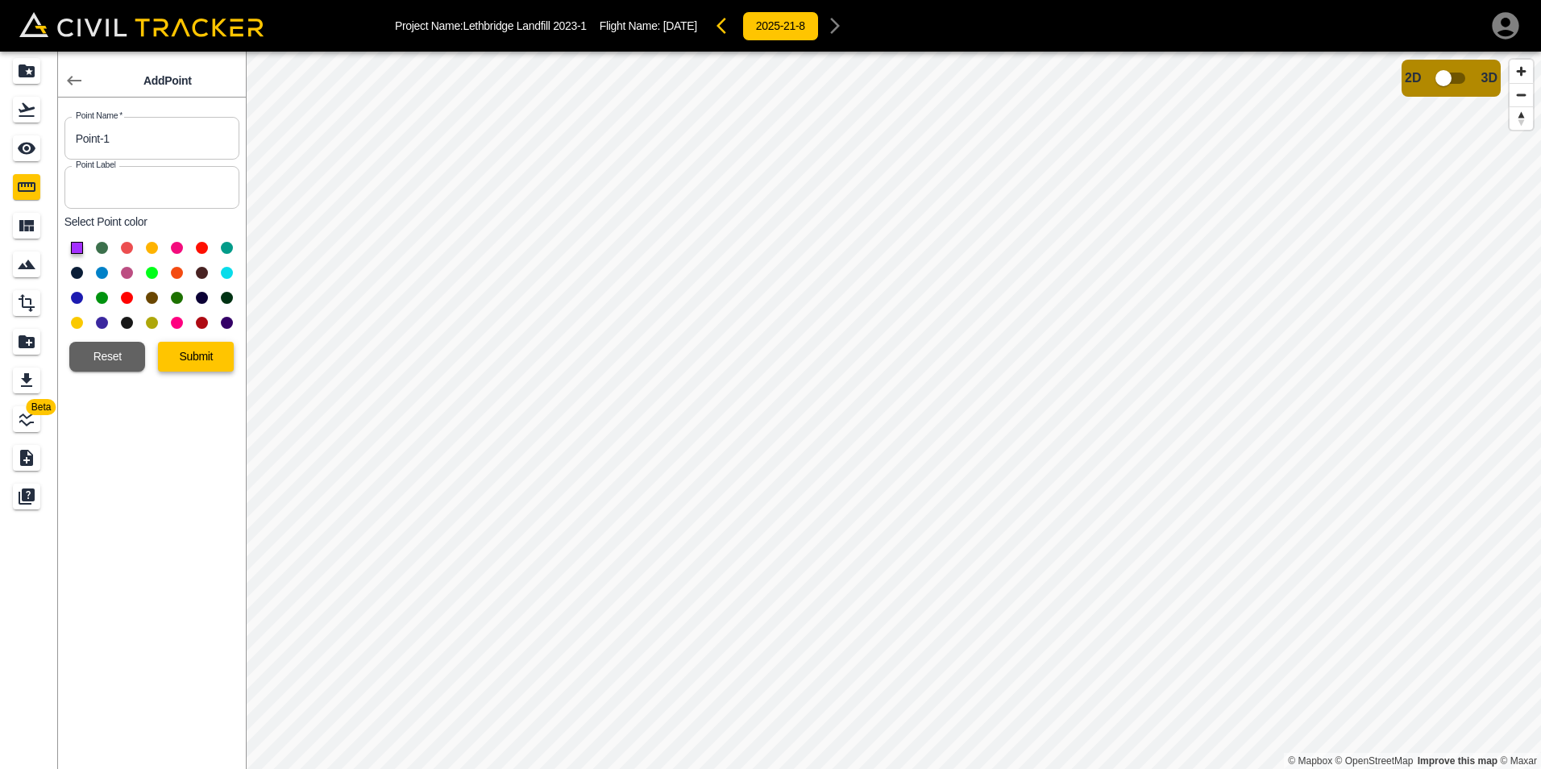
click at [181, 359] on button "Submit" at bounding box center [196, 357] width 76 height 30
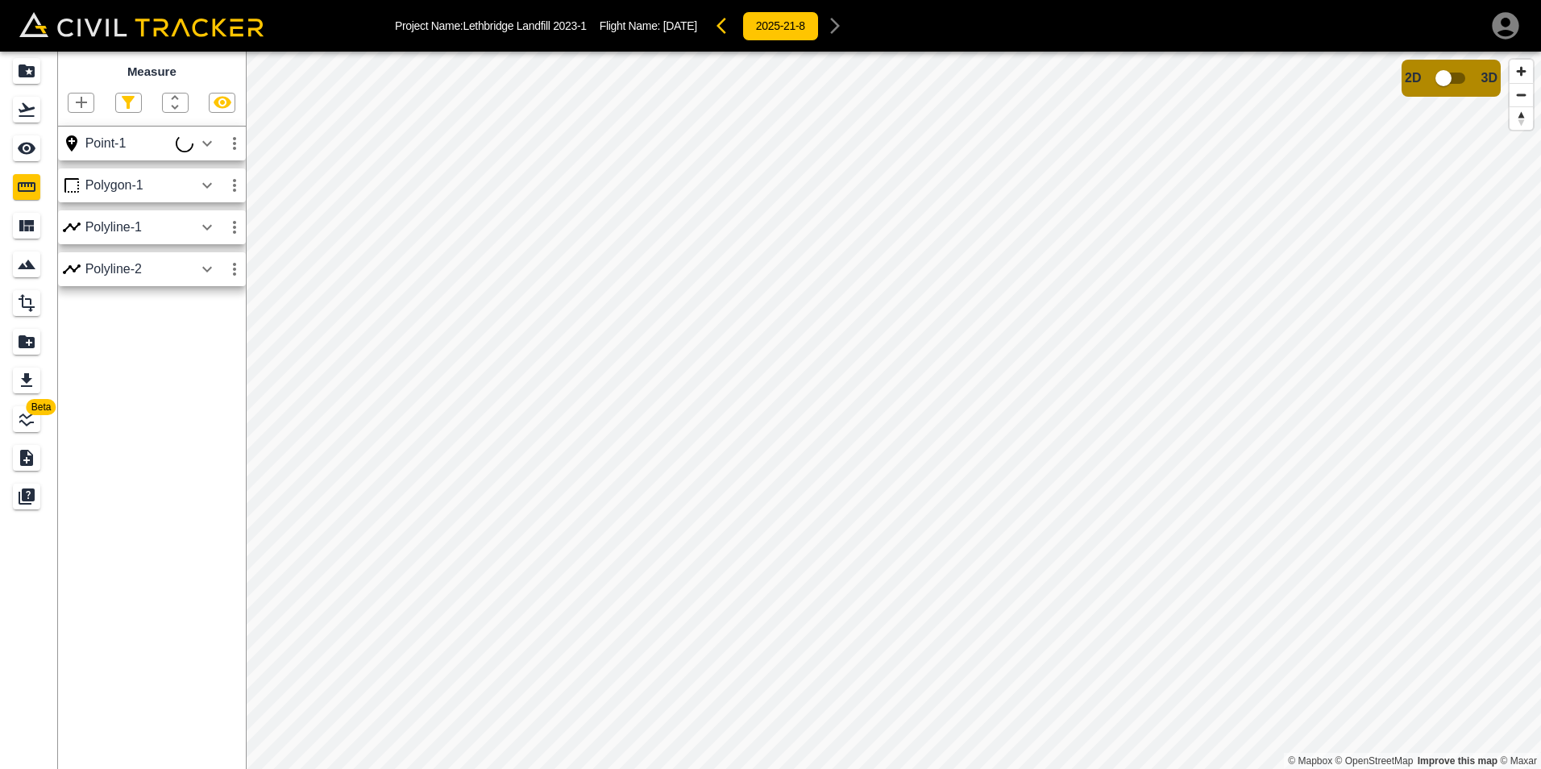
click at [77, 110] on icon "button" at bounding box center [81, 102] width 19 height 19
click at [77, 136] on p "Point" at bounding box center [70, 131] width 24 height 13
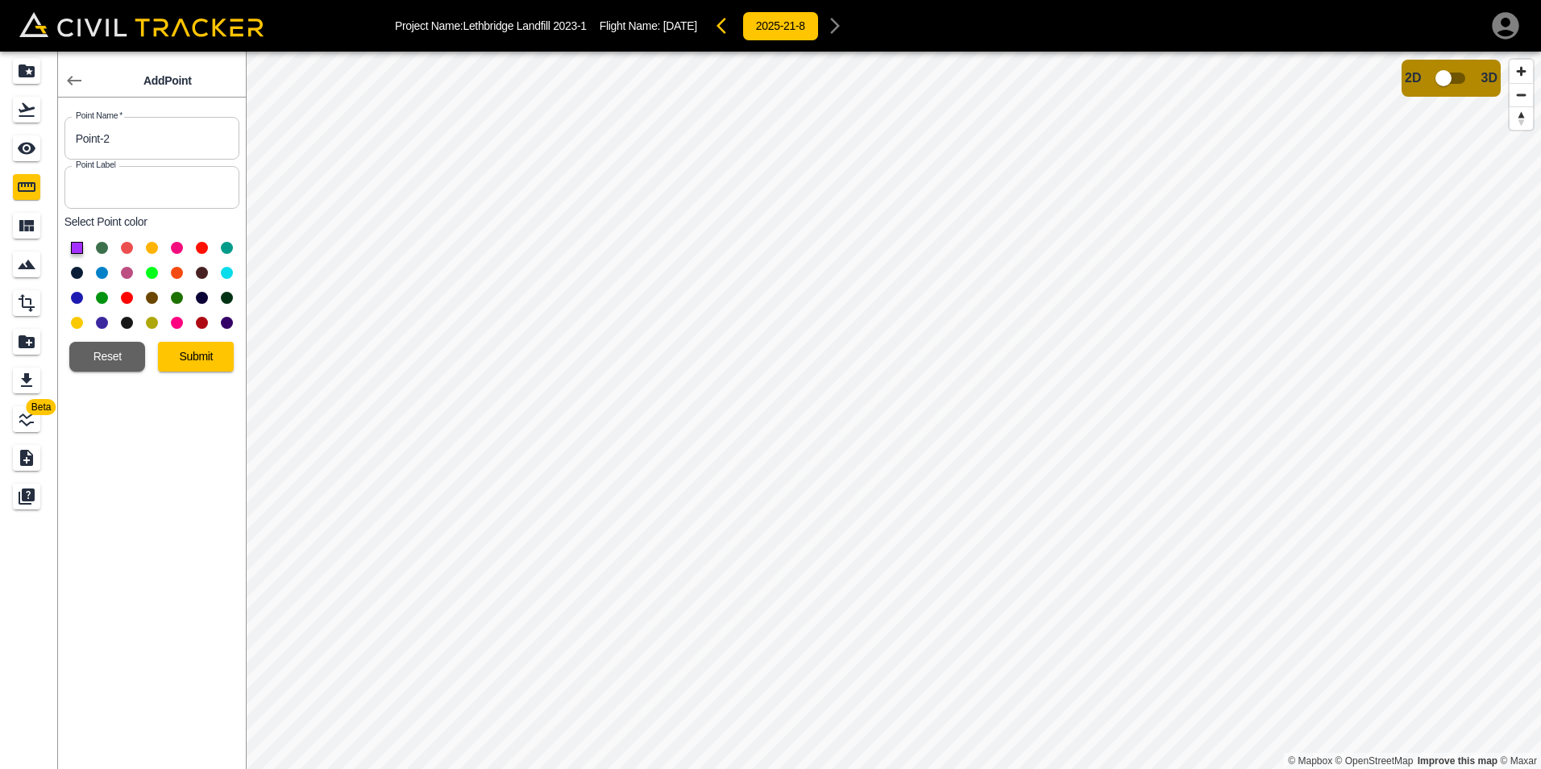
drag, startPoint x: 106, startPoint y: 274, endPoint x: 131, endPoint y: 295, distance: 32.6
click at [106, 274] on button at bounding box center [102, 273] width 12 height 12
click at [206, 358] on button "Submit" at bounding box center [196, 357] width 76 height 30
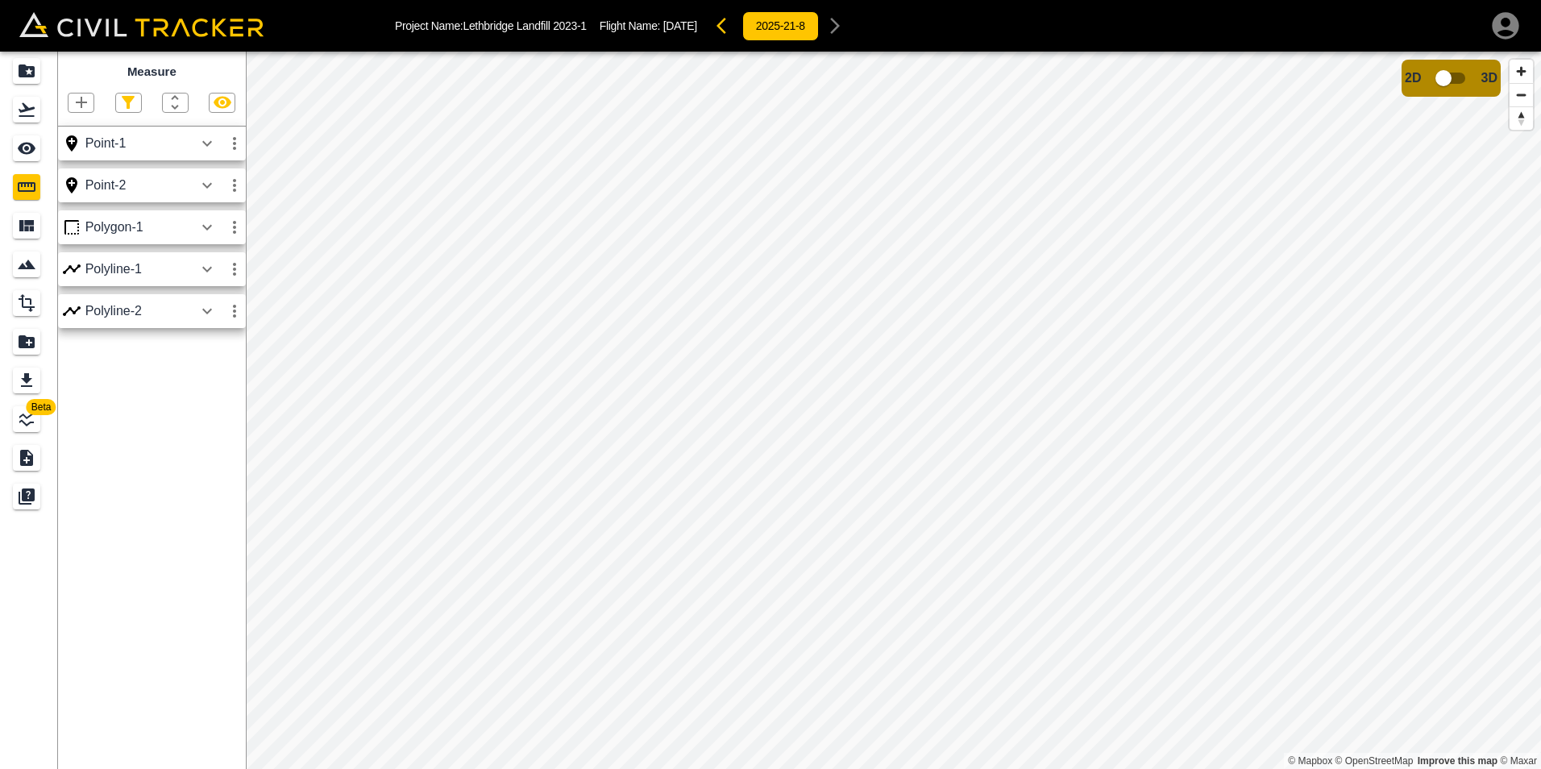
click at [202, 143] on icon "button" at bounding box center [207, 143] width 19 height 19
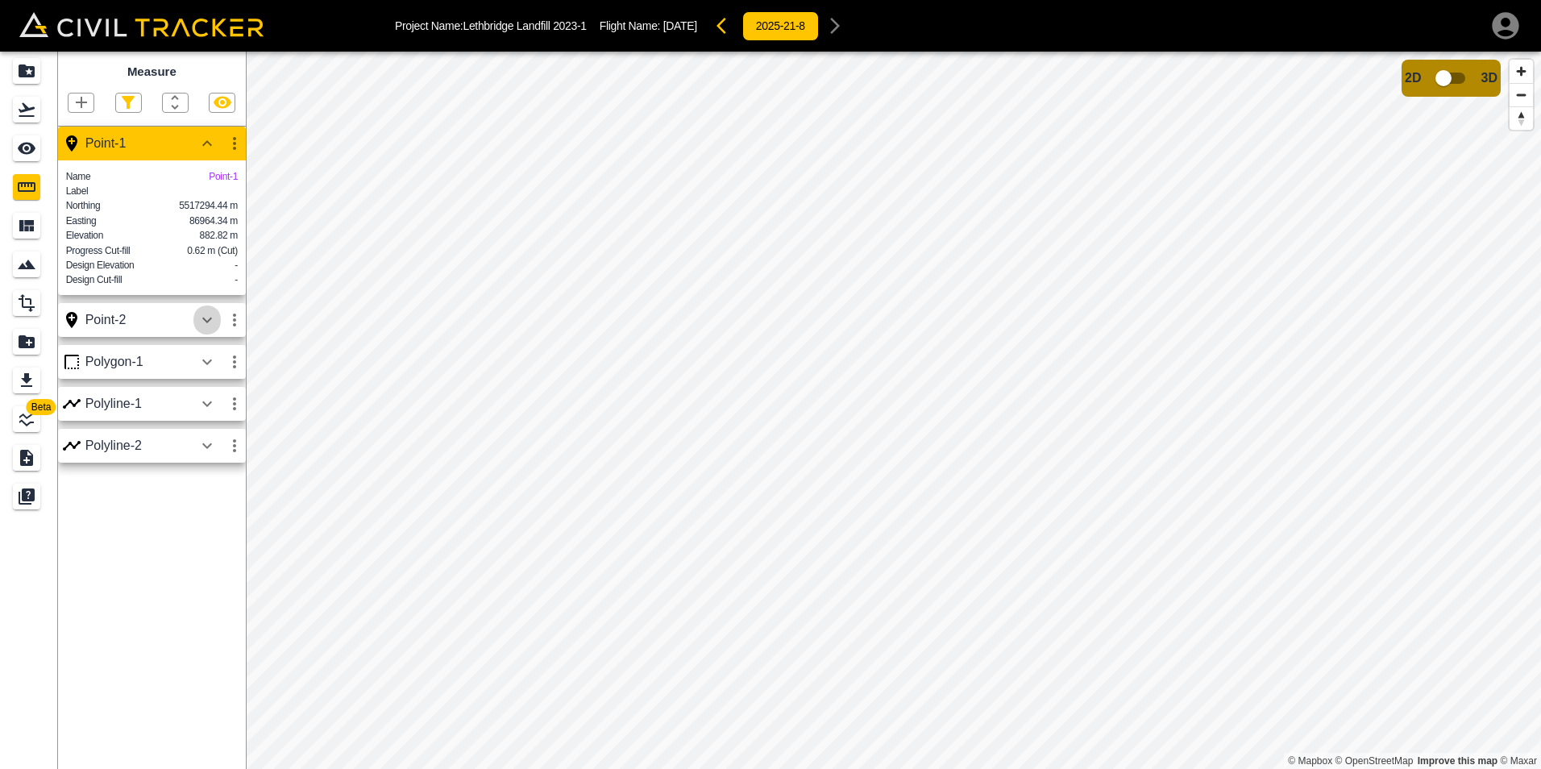
click at [218, 336] on button "button" at bounding box center [206, 320] width 27 height 32
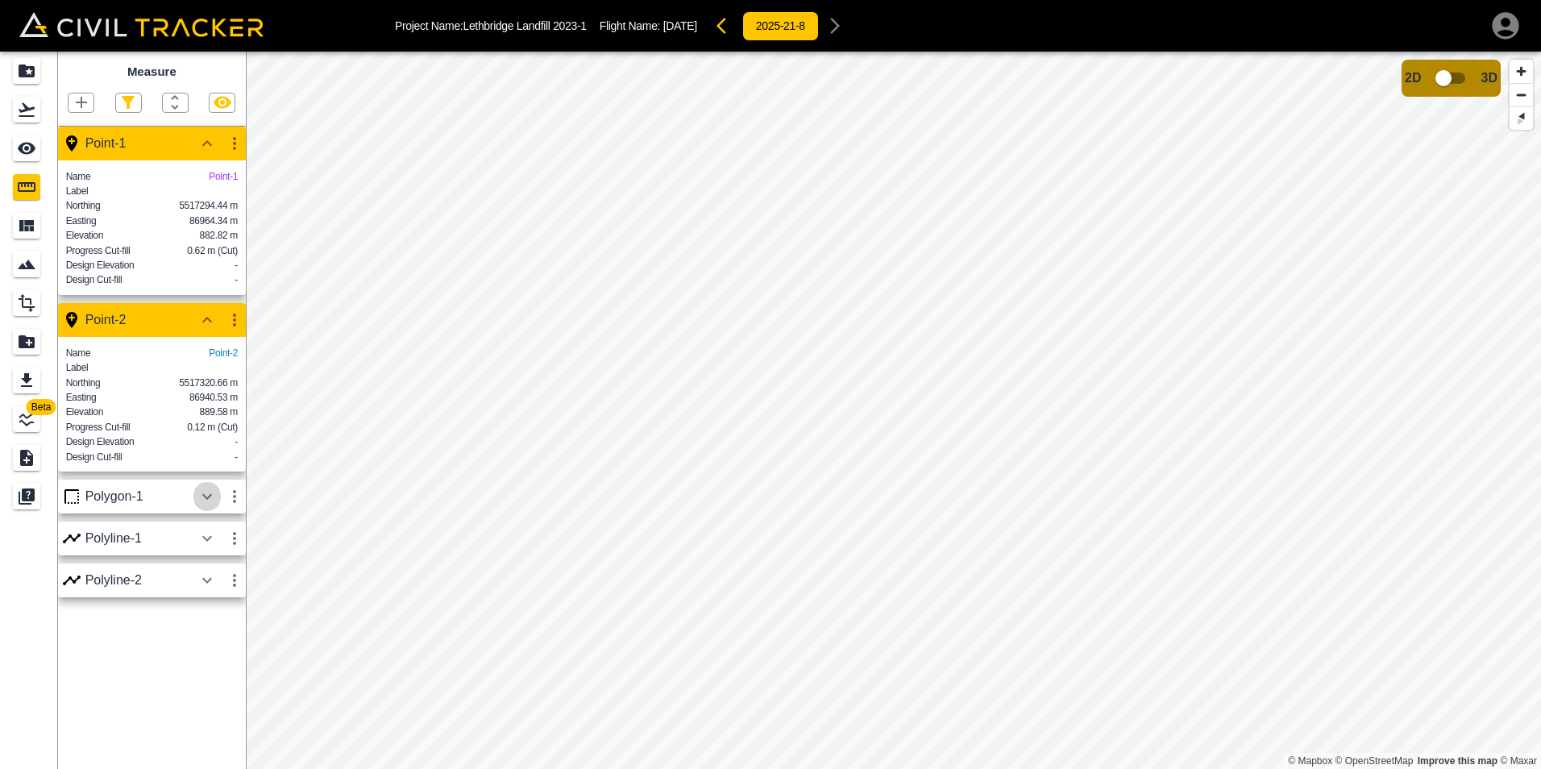
click at [214, 506] on icon "button" at bounding box center [207, 496] width 19 height 19
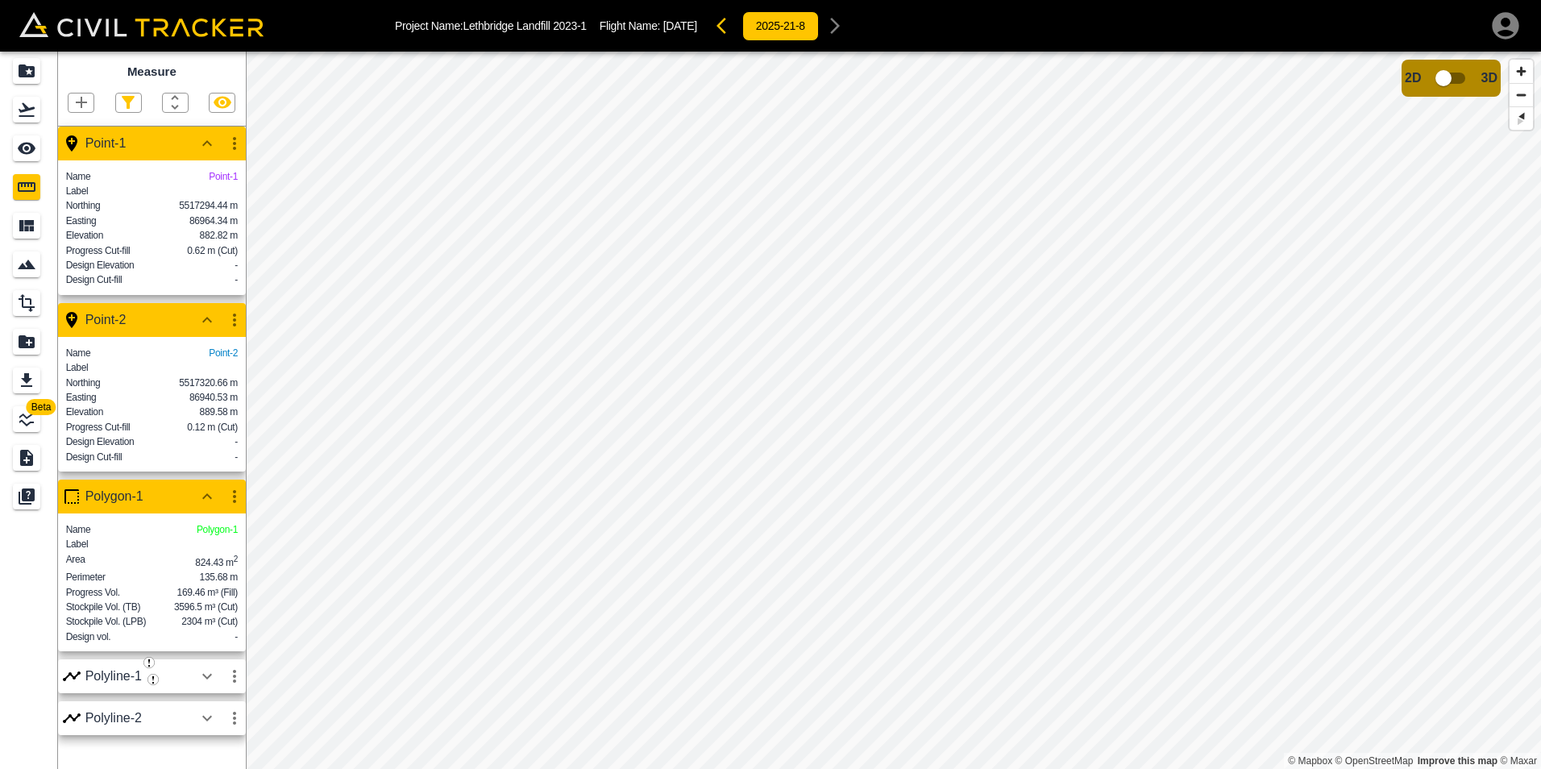
click at [58, 93] on div at bounding box center [152, 103] width 188 height 20
click at [78, 102] on icon "button" at bounding box center [81, 102] width 19 height 19
click at [81, 134] on p "Point" at bounding box center [70, 131] width 24 height 13
click at [80, 106] on icon "button" at bounding box center [81, 102] width 19 height 19
click at [81, 161] on p "Polyline" at bounding box center [76, 155] width 37 height 13
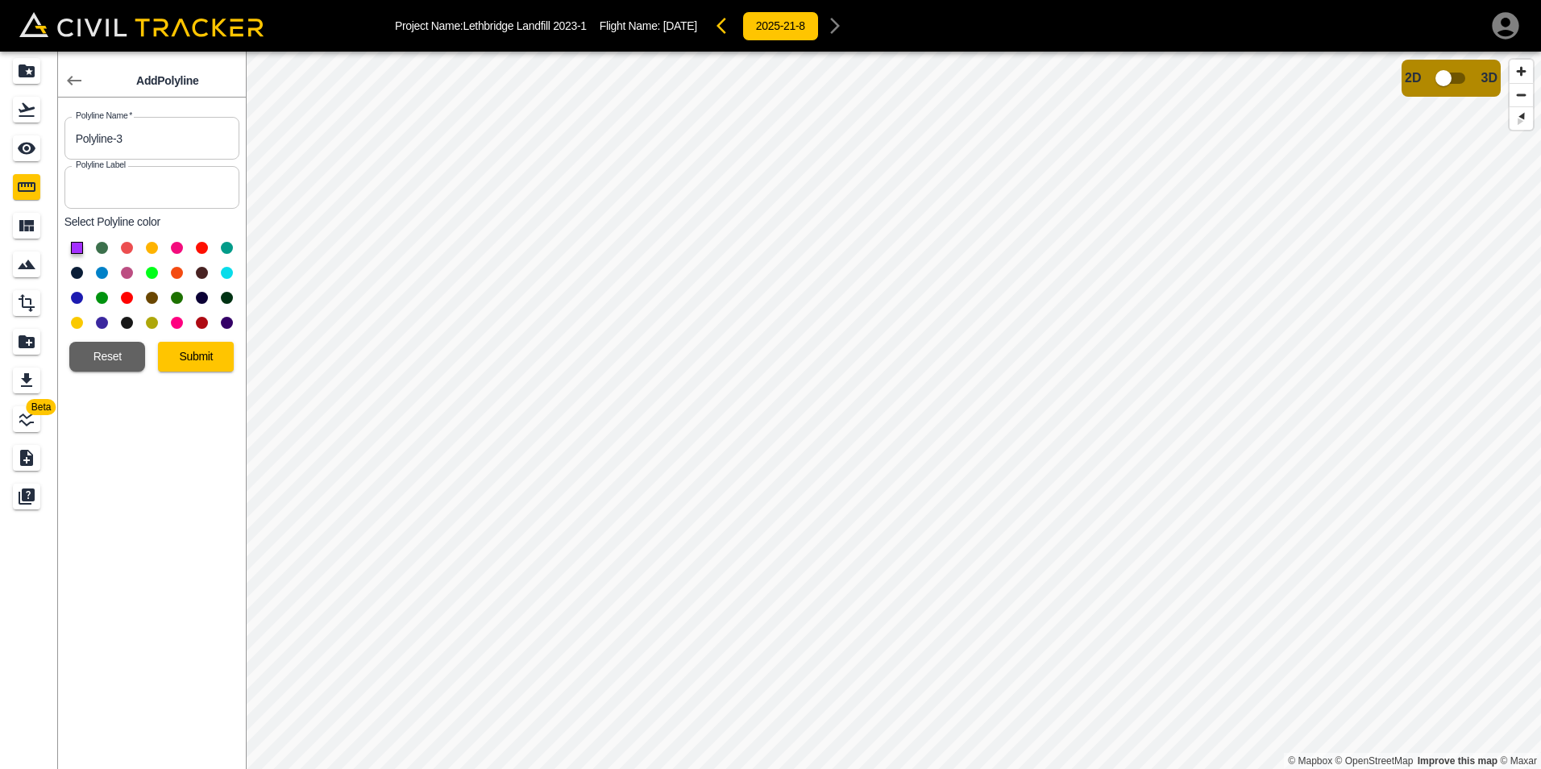
click at [178, 325] on button at bounding box center [177, 323] width 12 height 12
click at [193, 351] on button "Submit" at bounding box center [196, 357] width 76 height 30
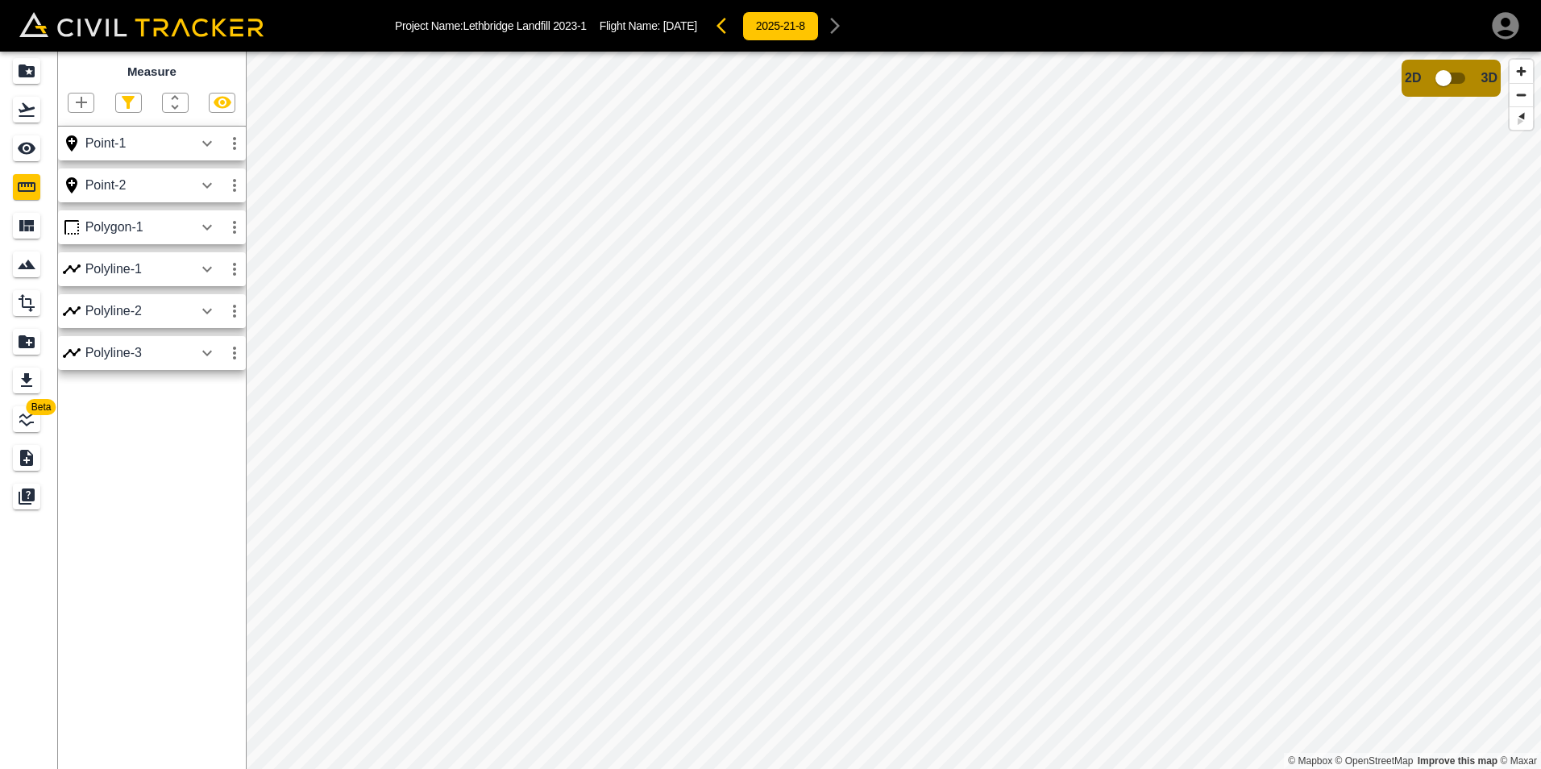
click at [199, 353] on icon "button" at bounding box center [207, 352] width 19 height 19
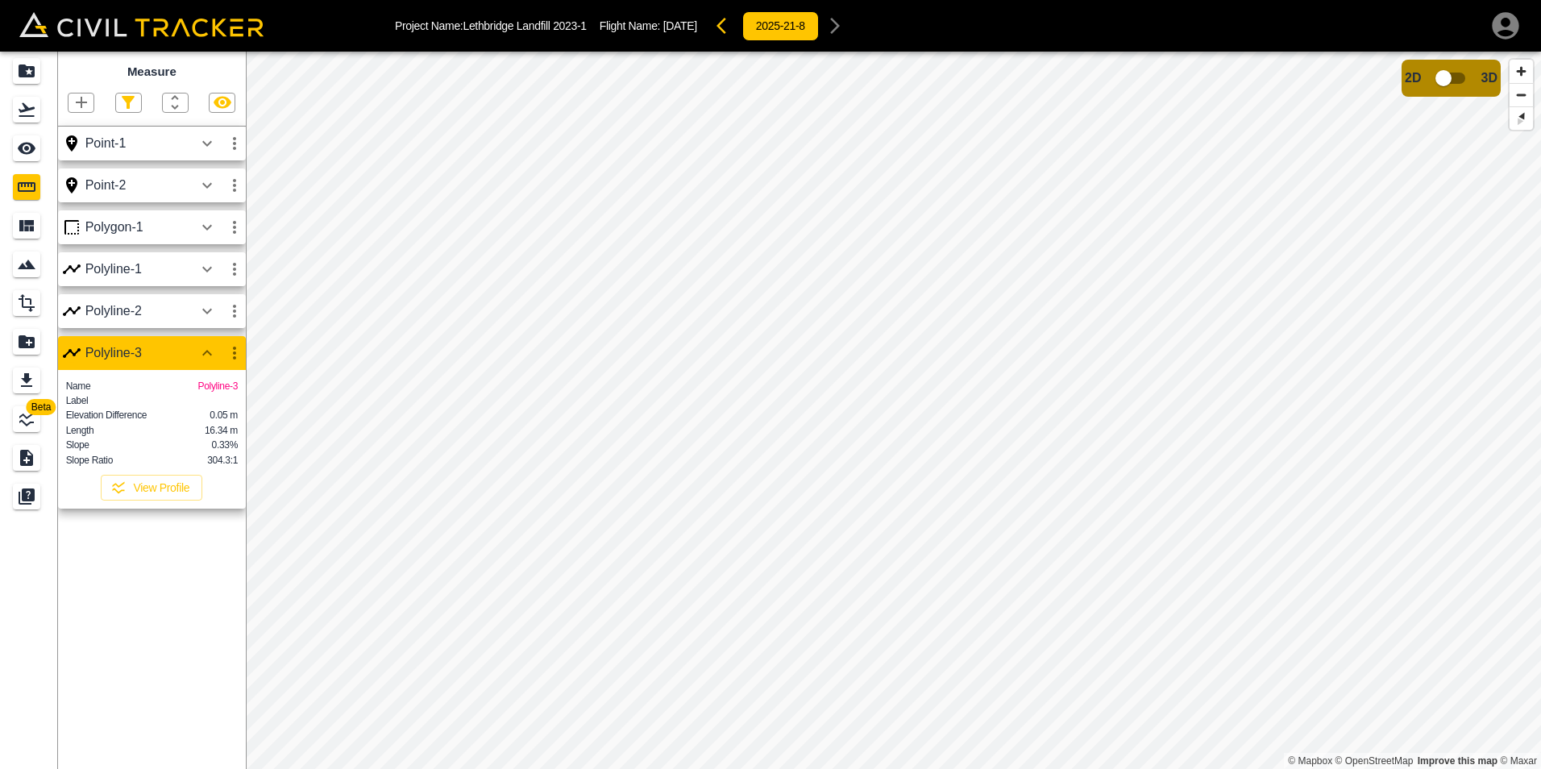
click at [204, 316] on icon "button" at bounding box center [207, 310] width 19 height 19
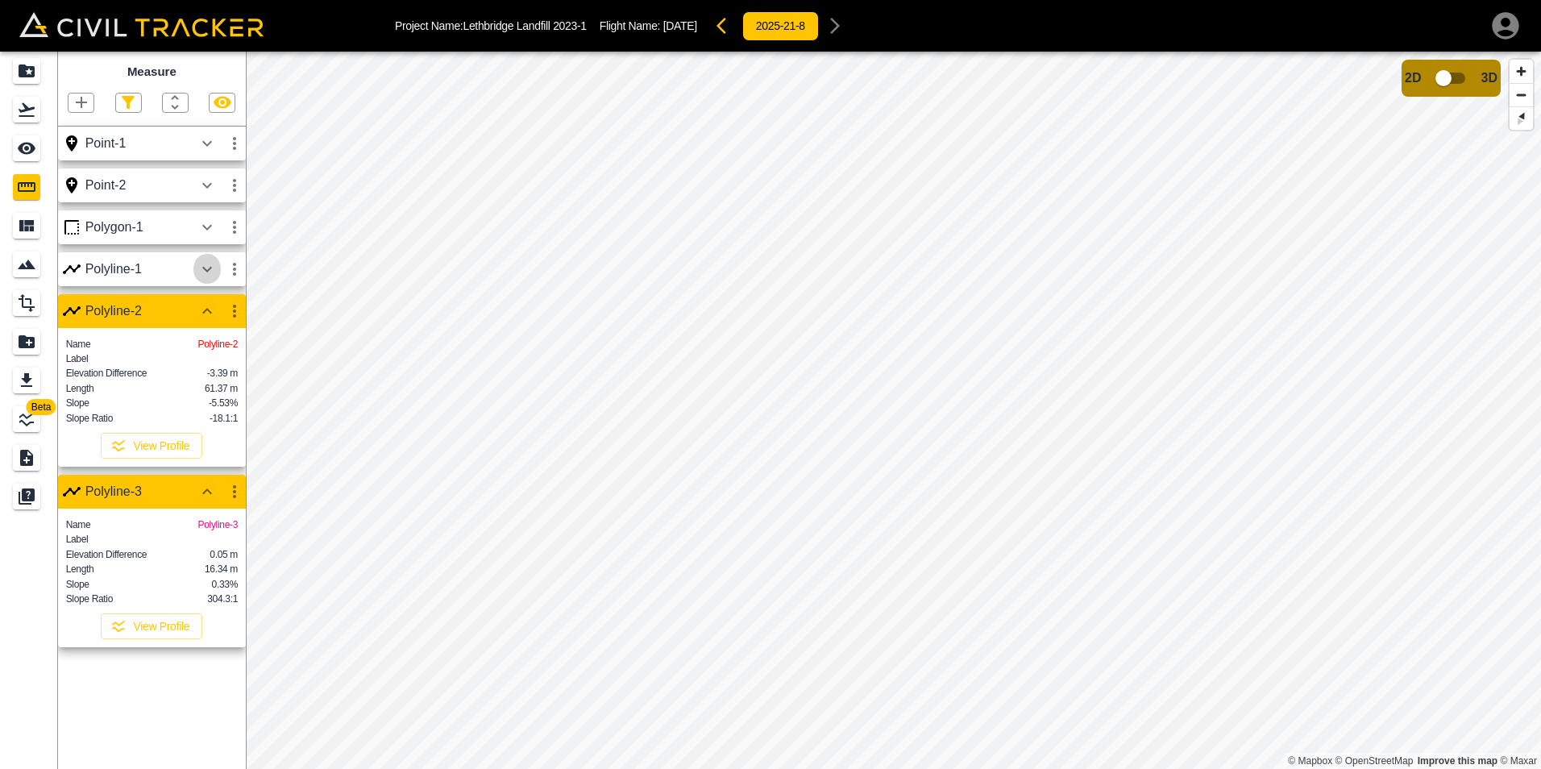
click at [209, 263] on icon "button" at bounding box center [207, 269] width 19 height 19
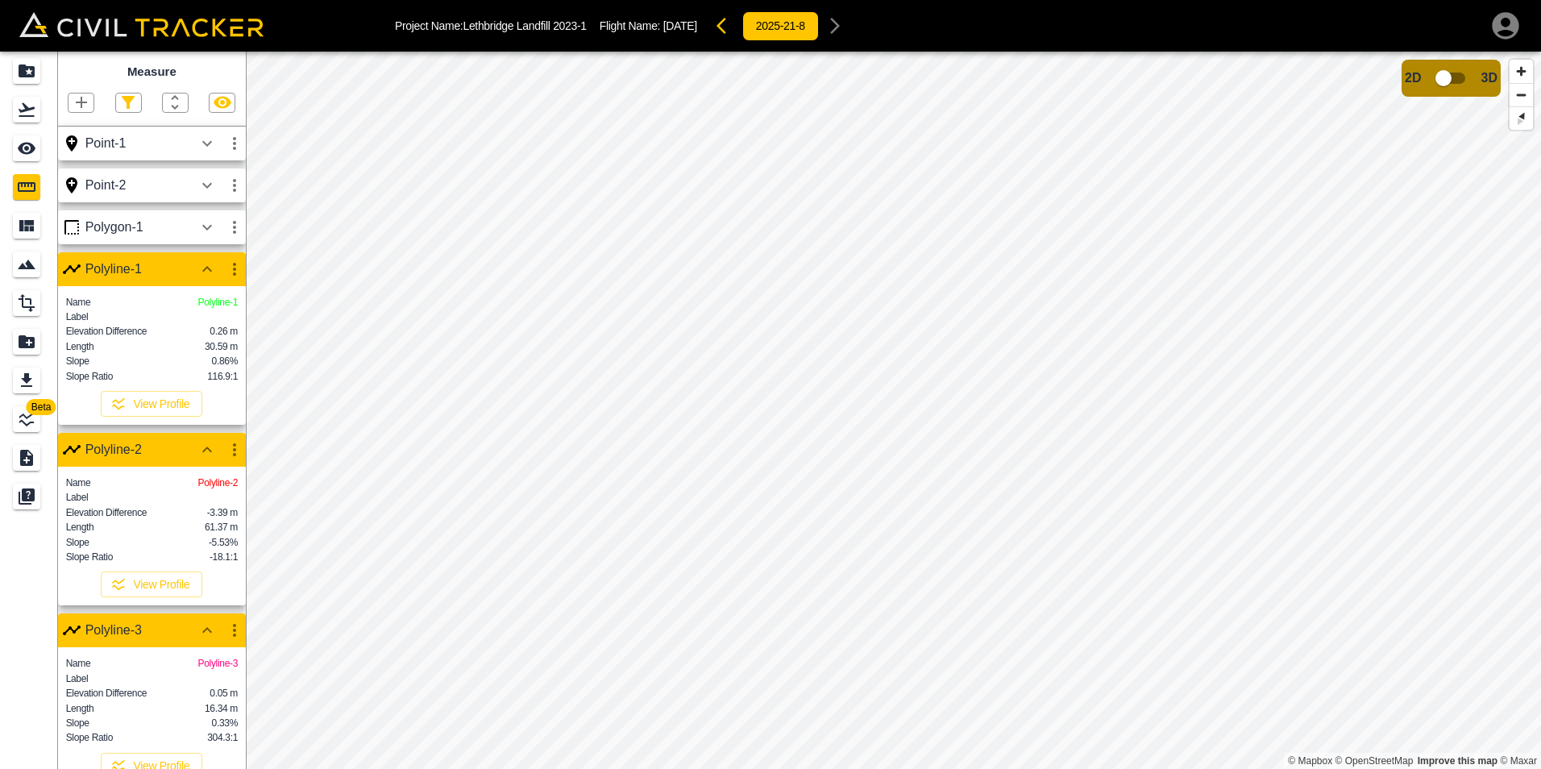
click at [210, 274] on icon "button" at bounding box center [207, 269] width 19 height 19
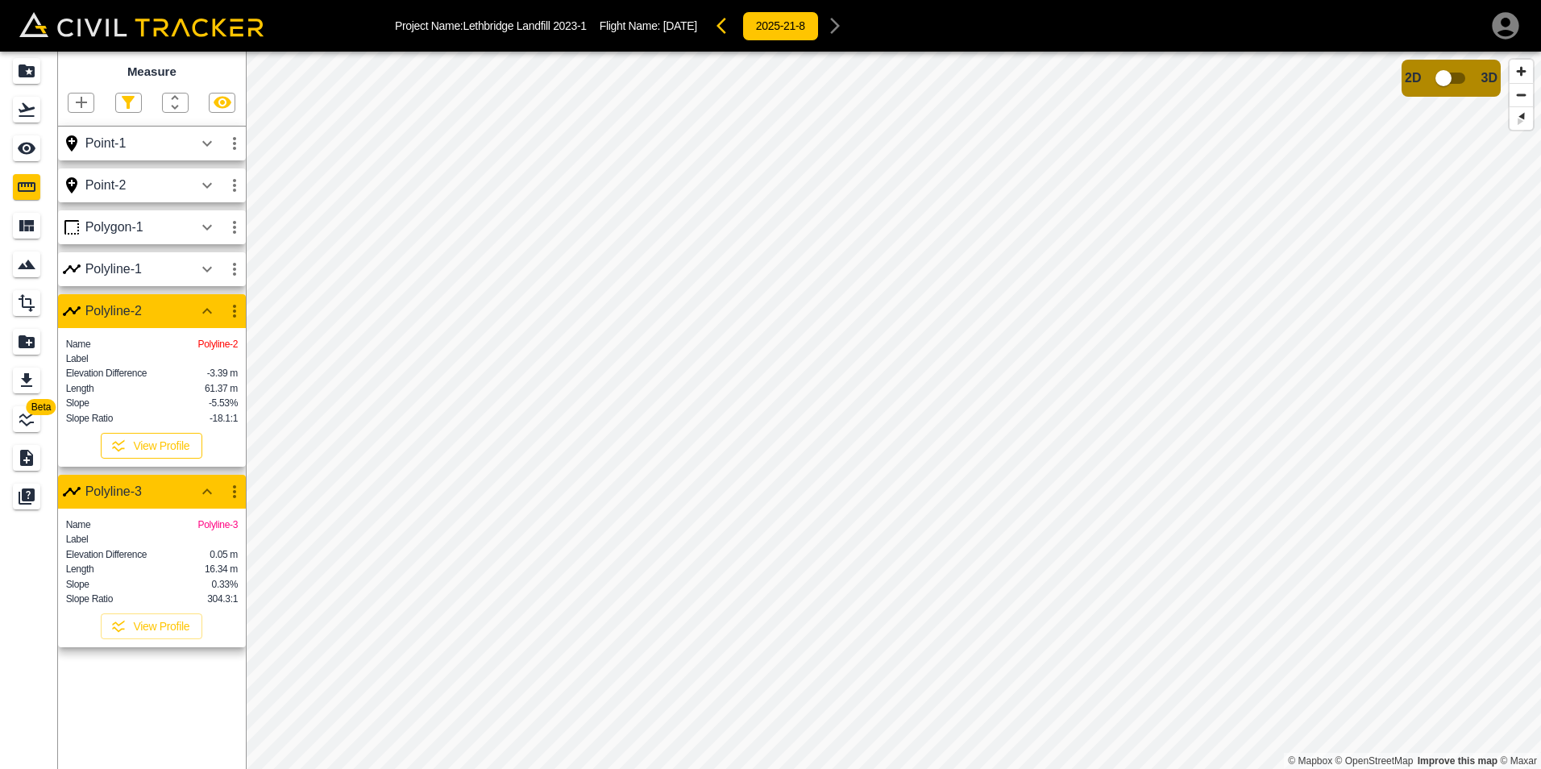
click at [181, 459] on button "View Profile" at bounding box center [152, 446] width 102 height 26
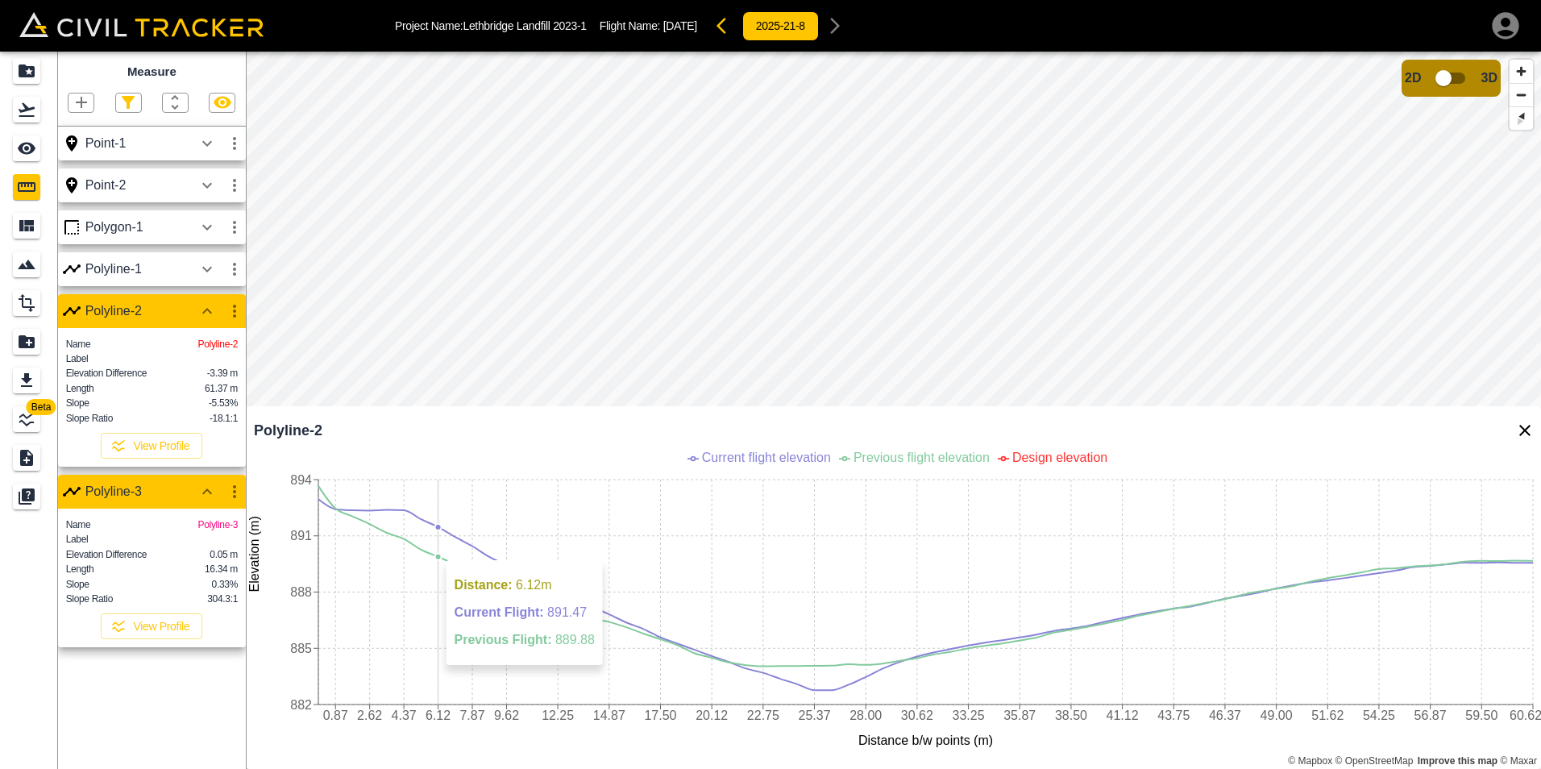
scroll to position [3, 0]
click at [86, 112] on icon "button" at bounding box center [81, 102] width 19 height 19
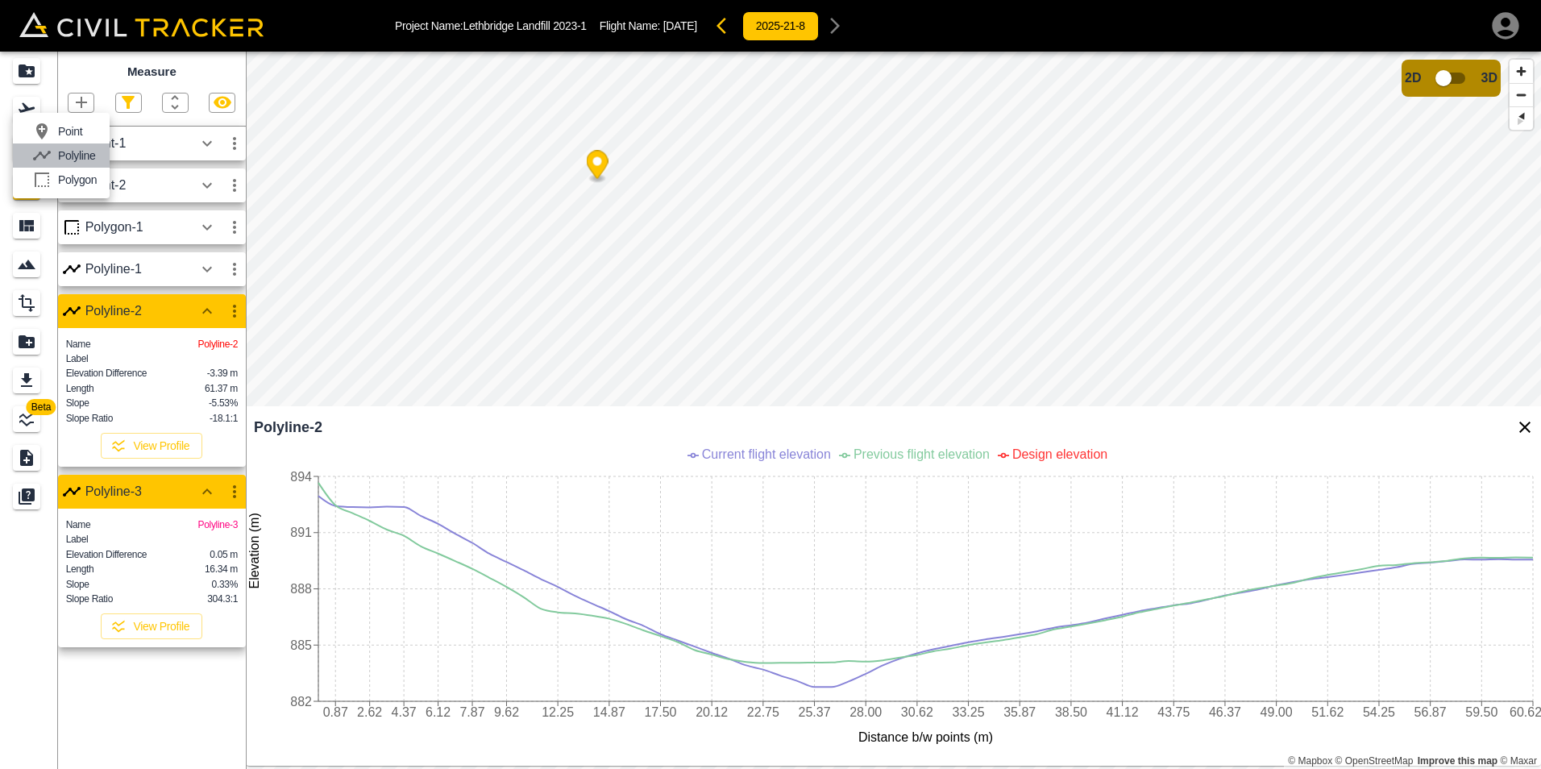
click at [93, 157] on p "Polyline" at bounding box center [76, 155] width 37 height 13
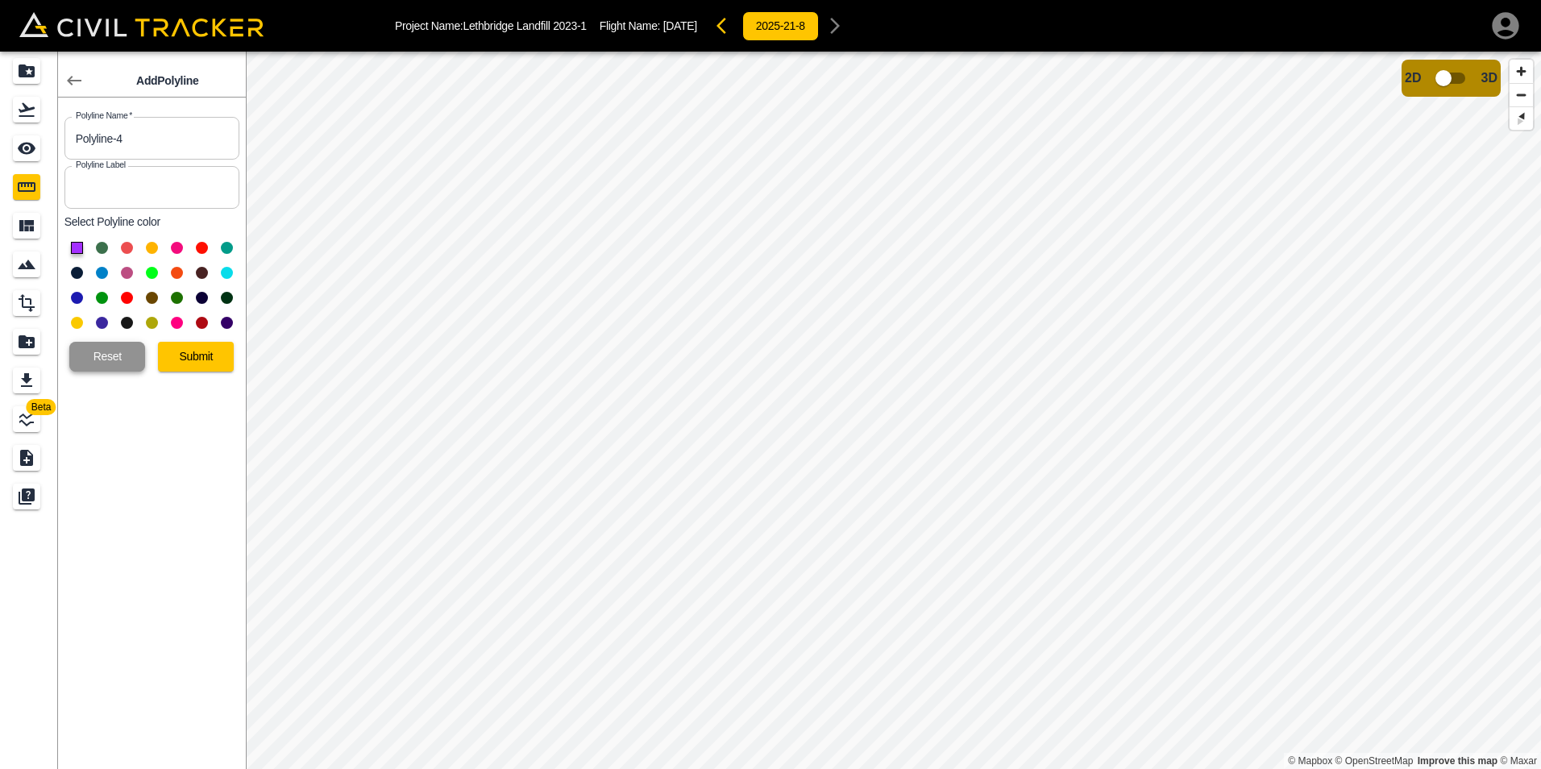
click at [116, 356] on button "Reset" at bounding box center [107, 357] width 76 height 30
click at [69, 81] on icon "button" at bounding box center [74, 81] width 15 height 10
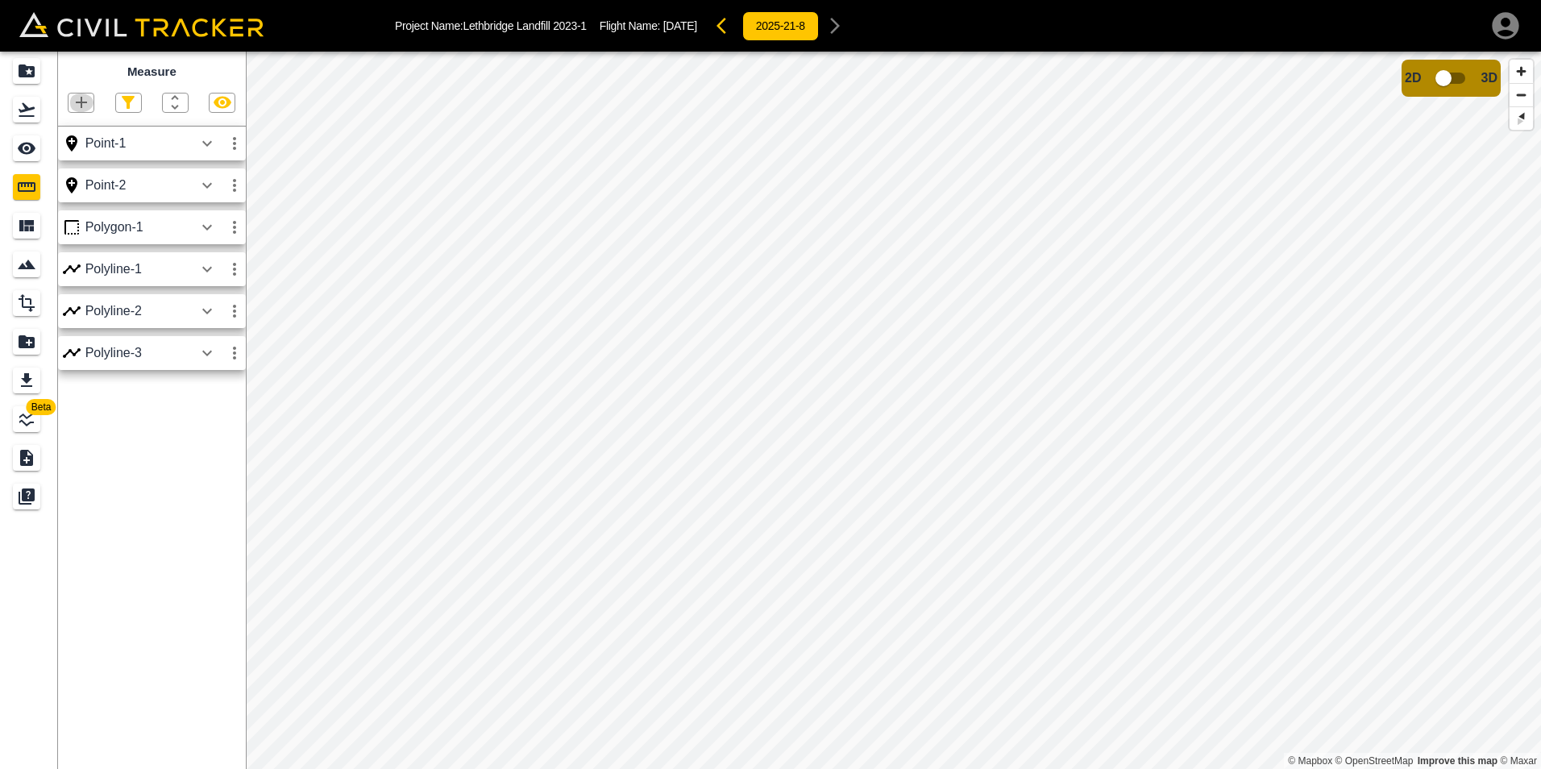
click at [87, 110] on icon "button" at bounding box center [81, 102] width 19 height 19
click at [92, 155] on p "Polyline" at bounding box center [76, 155] width 37 height 13
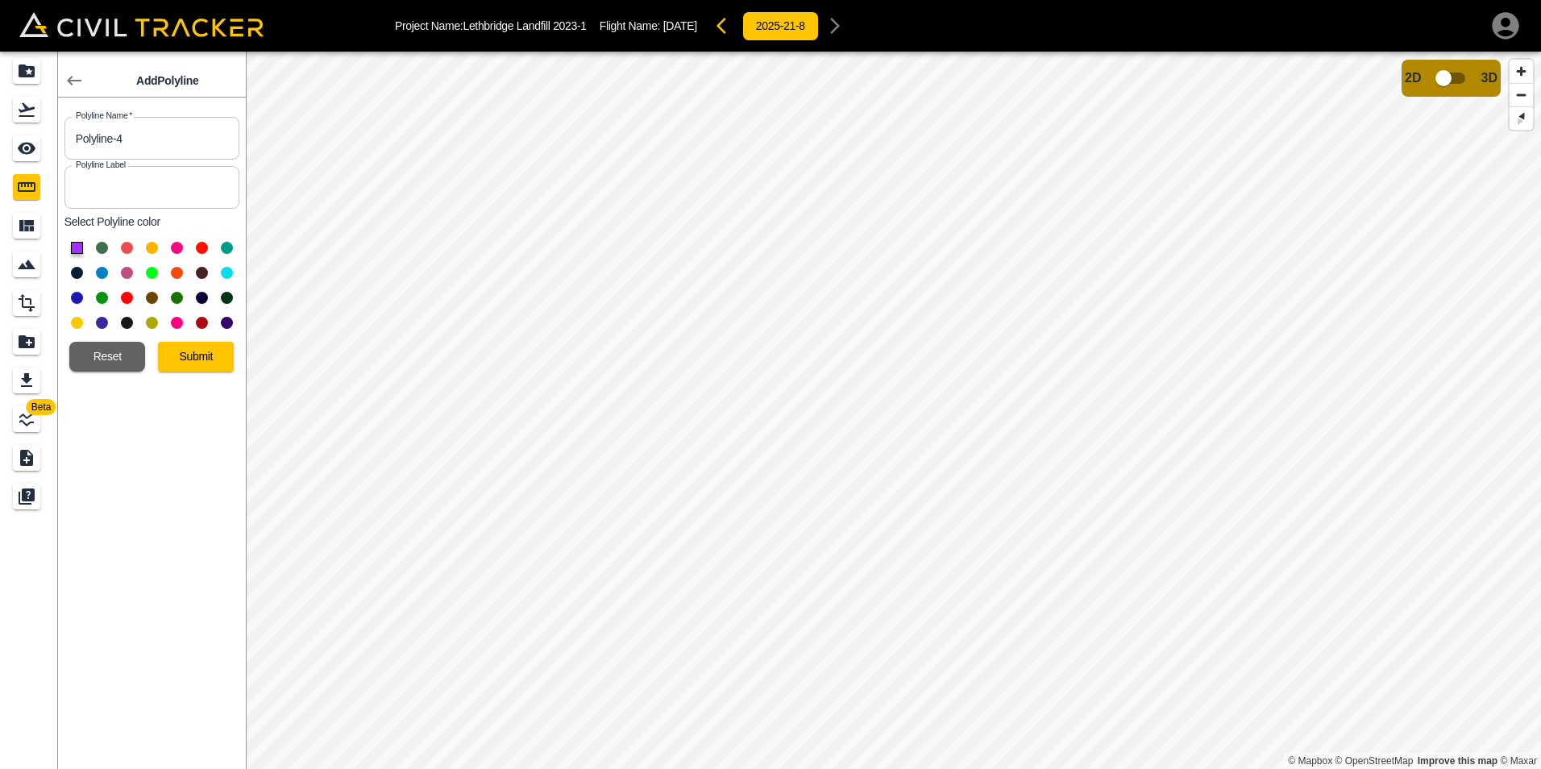
click at [149, 272] on button at bounding box center [152, 273] width 12 height 12
click at [135, 299] on div at bounding box center [151, 285] width 175 height 100
click at [127, 302] on button at bounding box center [127, 298] width 12 height 12
click at [207, 353] on button "Submit" at bounding box center [196, 357] width 76 height 30
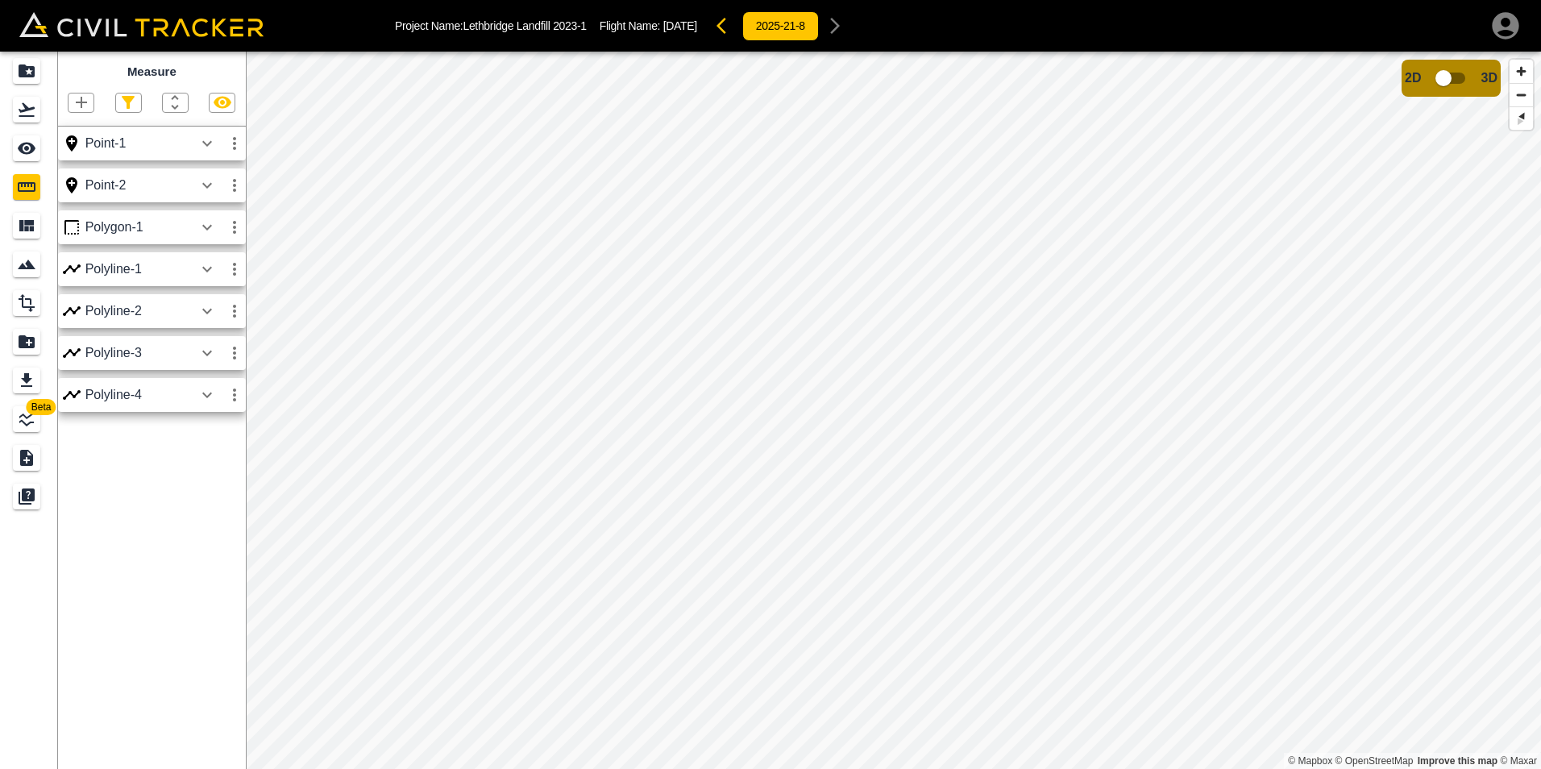
click at [210, 400] on icon "button" at bounding box center [207, 394] width 19 height 19
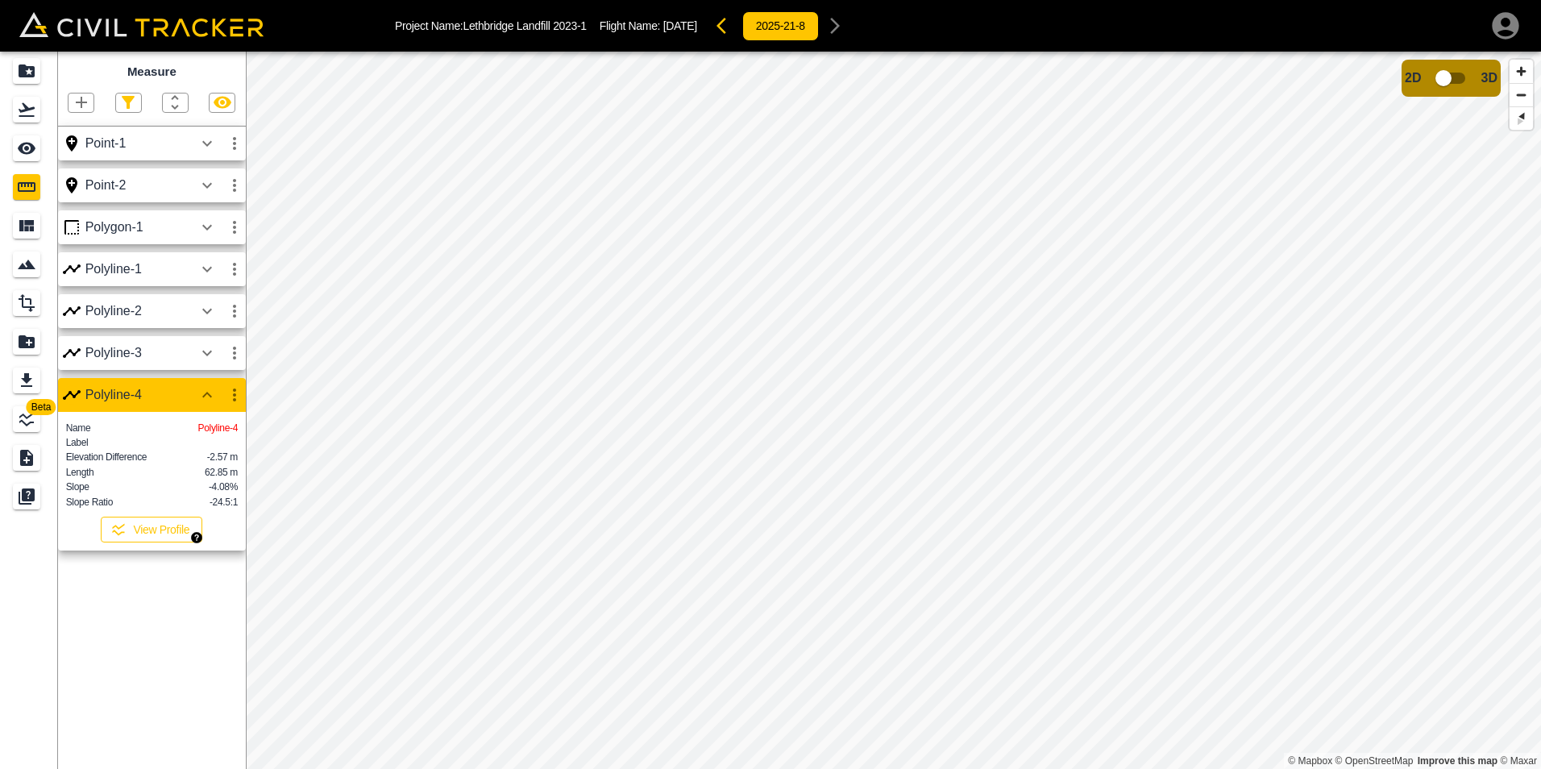
click at [170, 543] on button "View Profile" at bounding box center [152, 530] width 102 height 26
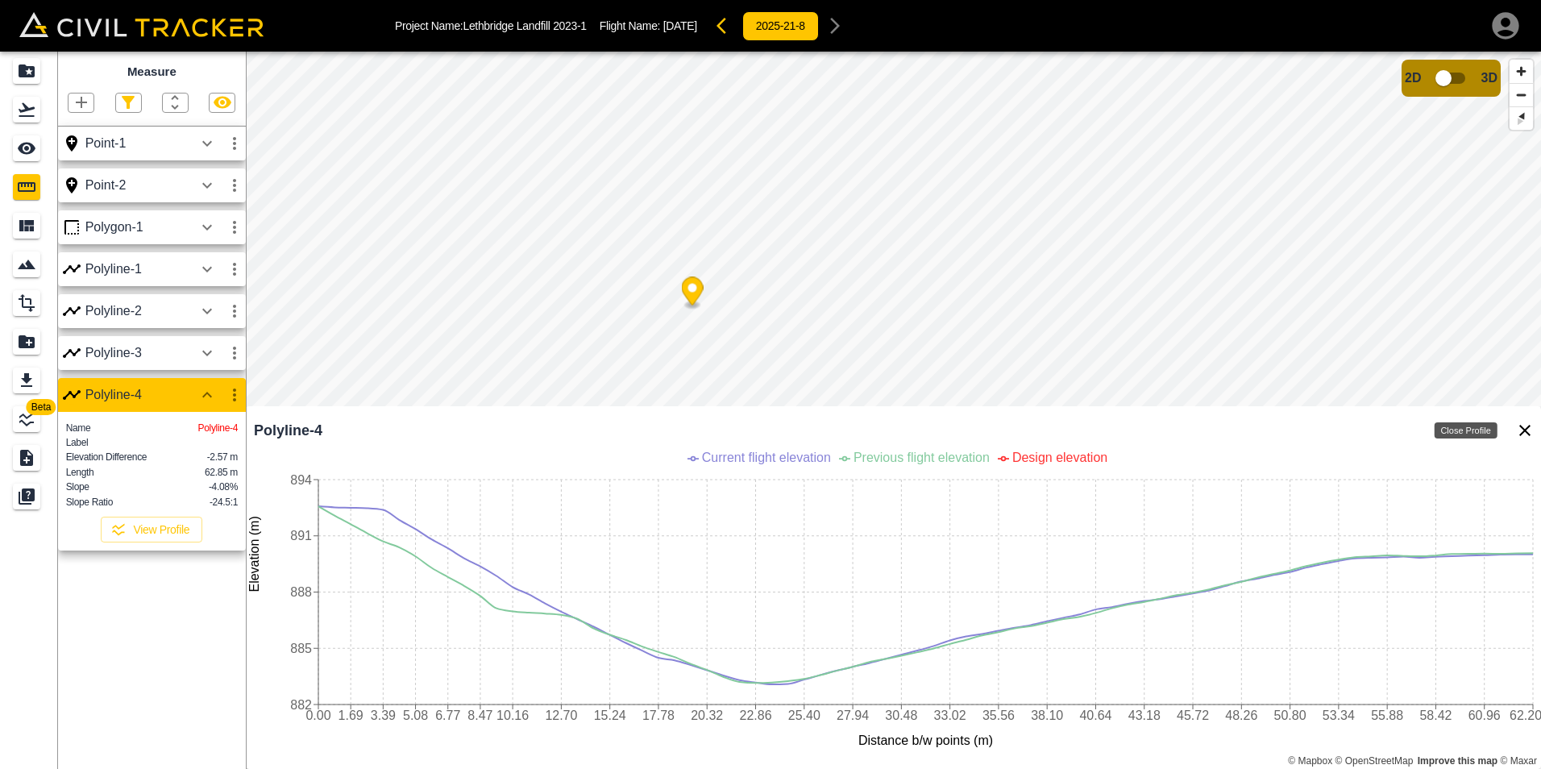
click at [1526, 430] on icon "Close Profile" at bounding box center [1525, 430] width 11 height 11
